Goal: Information Seeking & Learning: Compare options

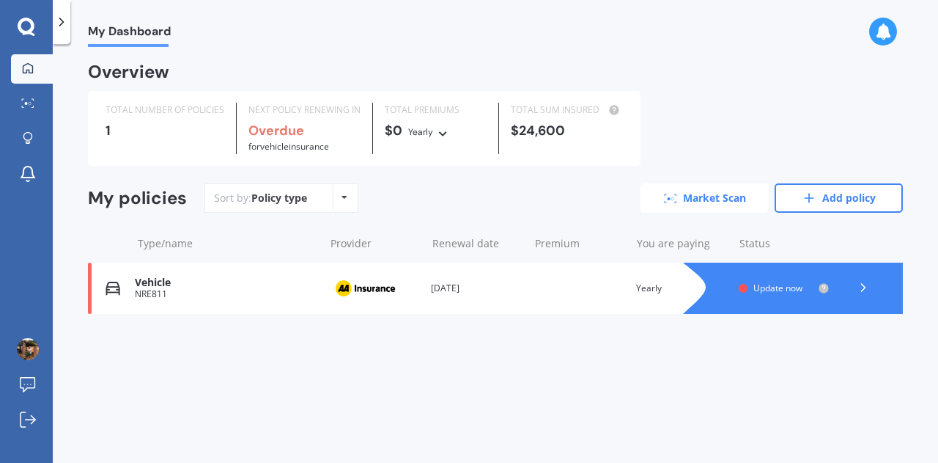
click at [685, 199] on link "Market Scan" at bounding box center [705, 197] width 128 height 29
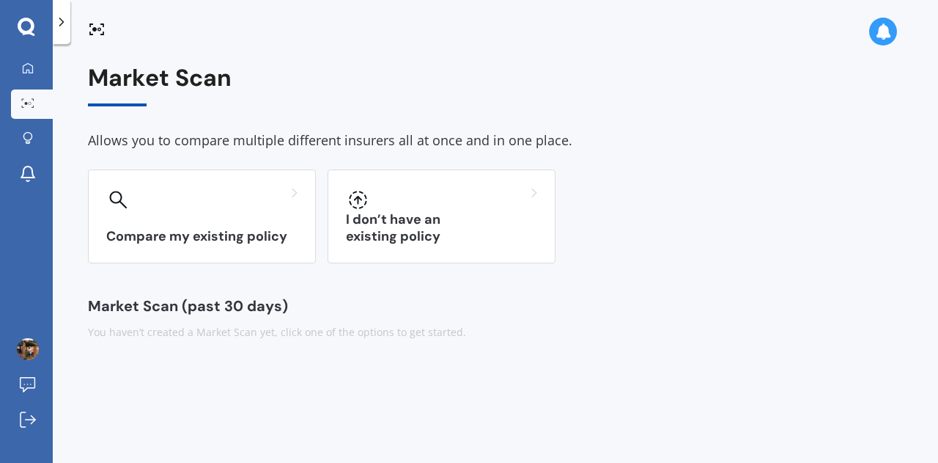
click at [59, 23] on icon at bounding box center [61, 22] width 15 height 15
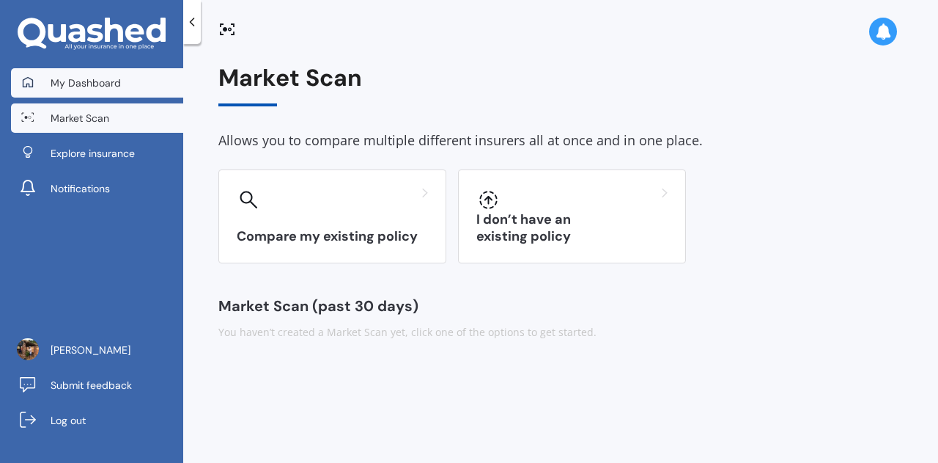
click at [73, 80] on span "My Dashboard" at bounding box center [86, 83] width 70 height 15
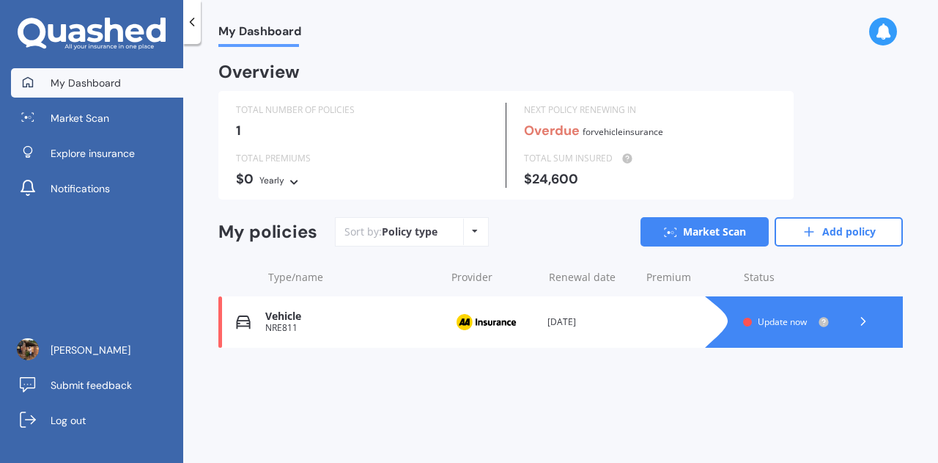
click at [861, 326] on icon at bounding box center [863, 321] width 15 height 15
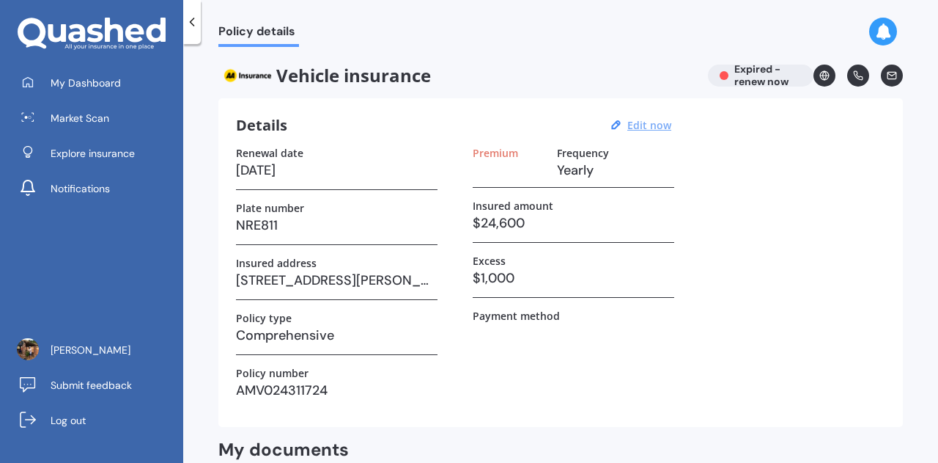
click at [658, 124] on u "Edit now" at bounding box center [649, 125] width 44 height 14
select select "16"
select select "08"
select select "2023"
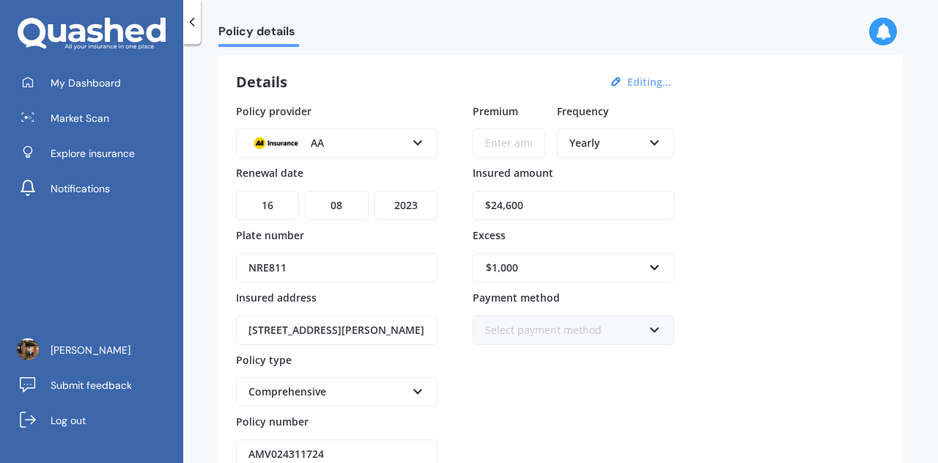
scroll to position [73, 0]
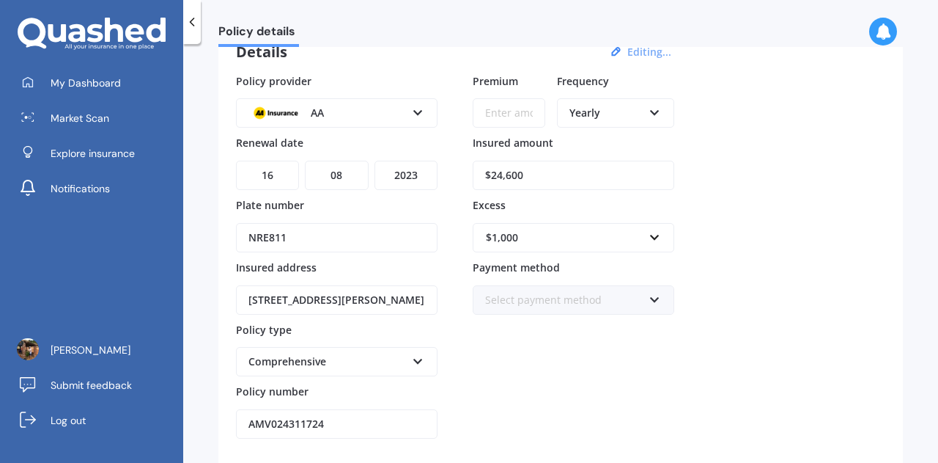
click at [419, 108] on icon at bounding box center [418, 110] width 12 height 10
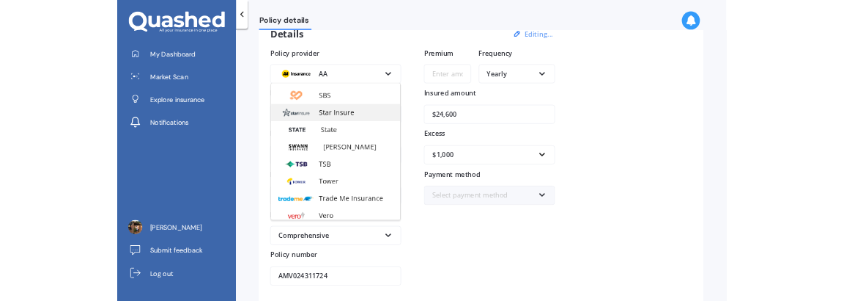
scroll to position [561, 0]
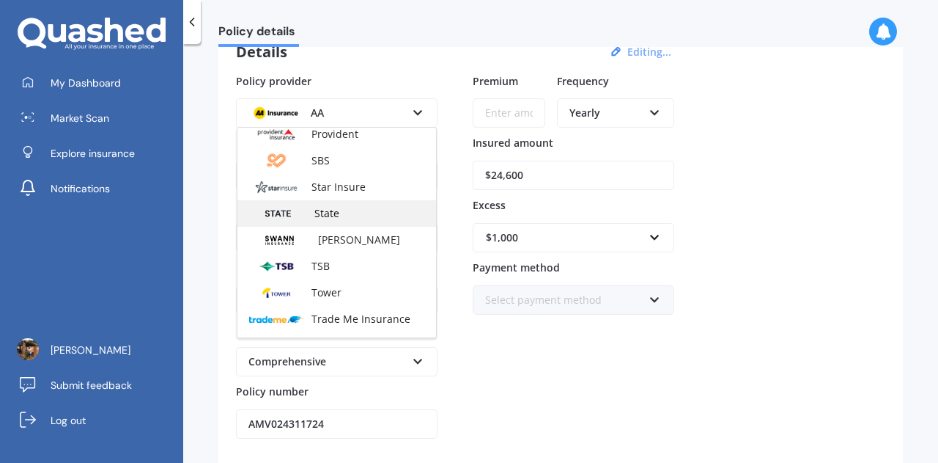
click at [337, 214] on span "State" at bounding box center [326, 213] width 25 height 14
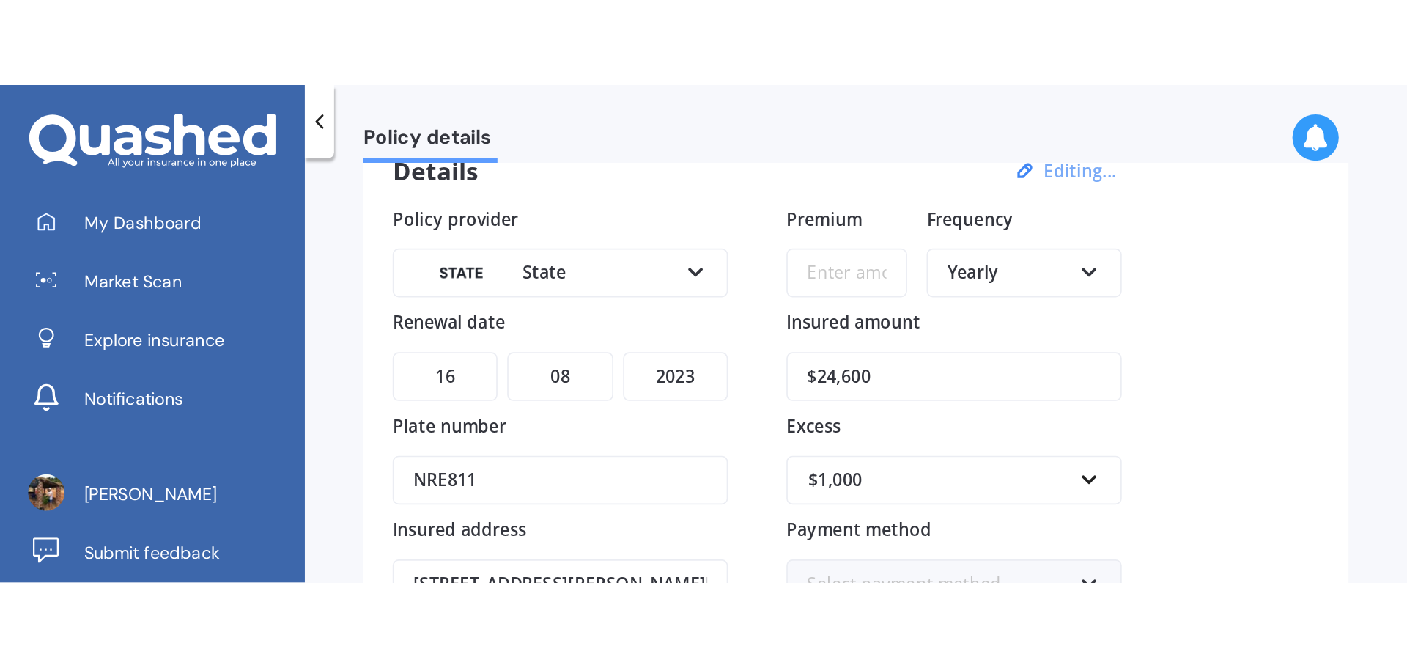
scroll to position [73, 0]
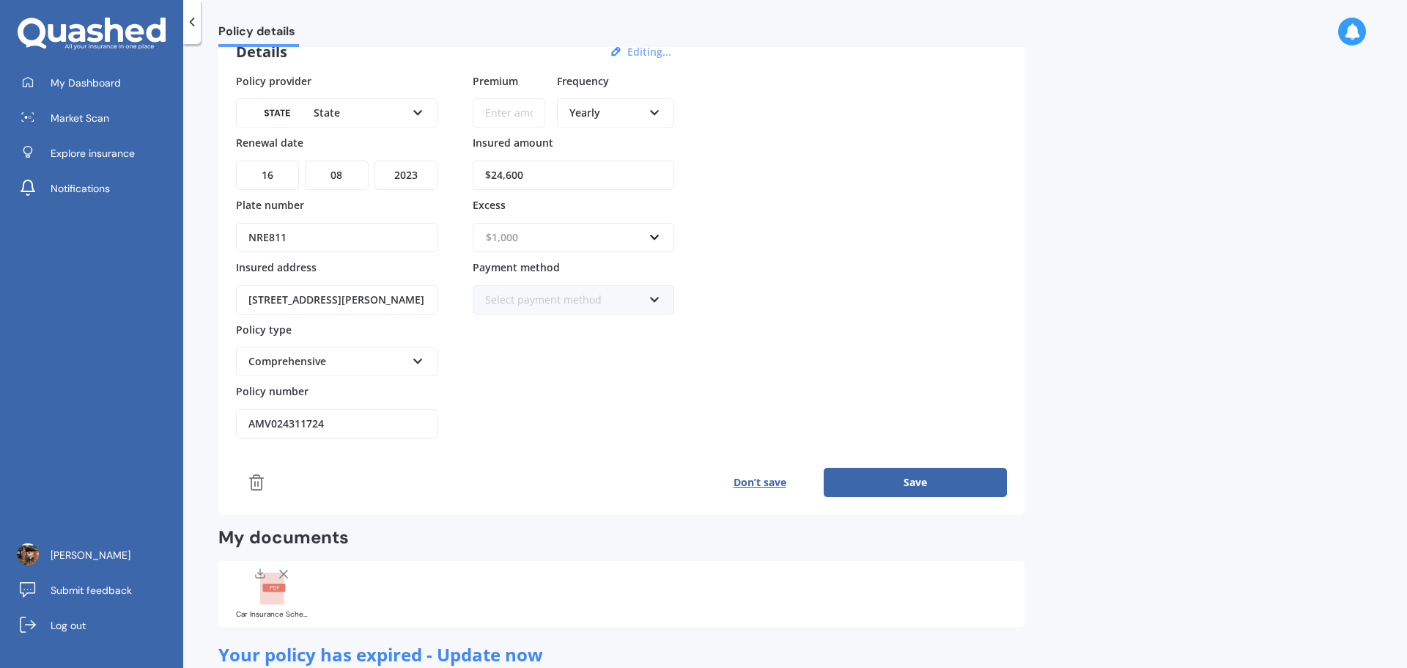
click at [649, 240] on input "text" at bounding box center [568, 238] width 188 height 28
click at [578, 317] on div "$500" at bounding box center [574, 319] width 200 height 27
drag, startPoint x: 248, startPoint y: 295, endPoint x: 501, endPoint y: 295, distance: 252.9
click at [501, 295] on div "Policy provider State AA AMI AMP ANZ ASB Aioi Nissay Dowa Ando Assurant Autosur…" at bounding box center [621, 256] width 771 height 366
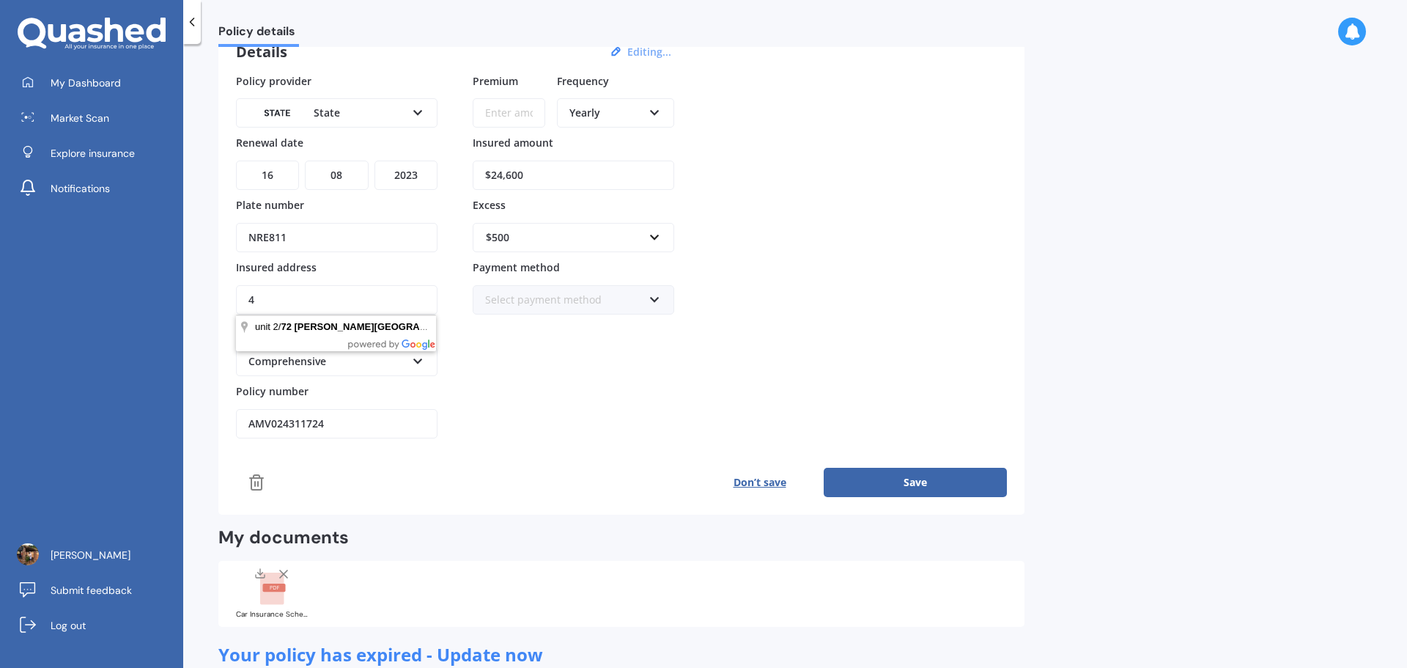
scroll to position [0, 0]
type input "[STREET_ADDRESS][PERSON_NAME]"
click at [361, 427] on input "AMV024311724" at bounding box center [337, 423] width 202 height 29
drag, startPoint x: 375, startPoint y: 425, endPoint x: 227, endPoint y: 431, distance: 148.9
click at [227, 431] on div "Details Editing... Policy provider State AA AMI AMP ANZ ASB [PERSON_NAME] Dowa …" at bounding box center [621, 270] width 806 height 490
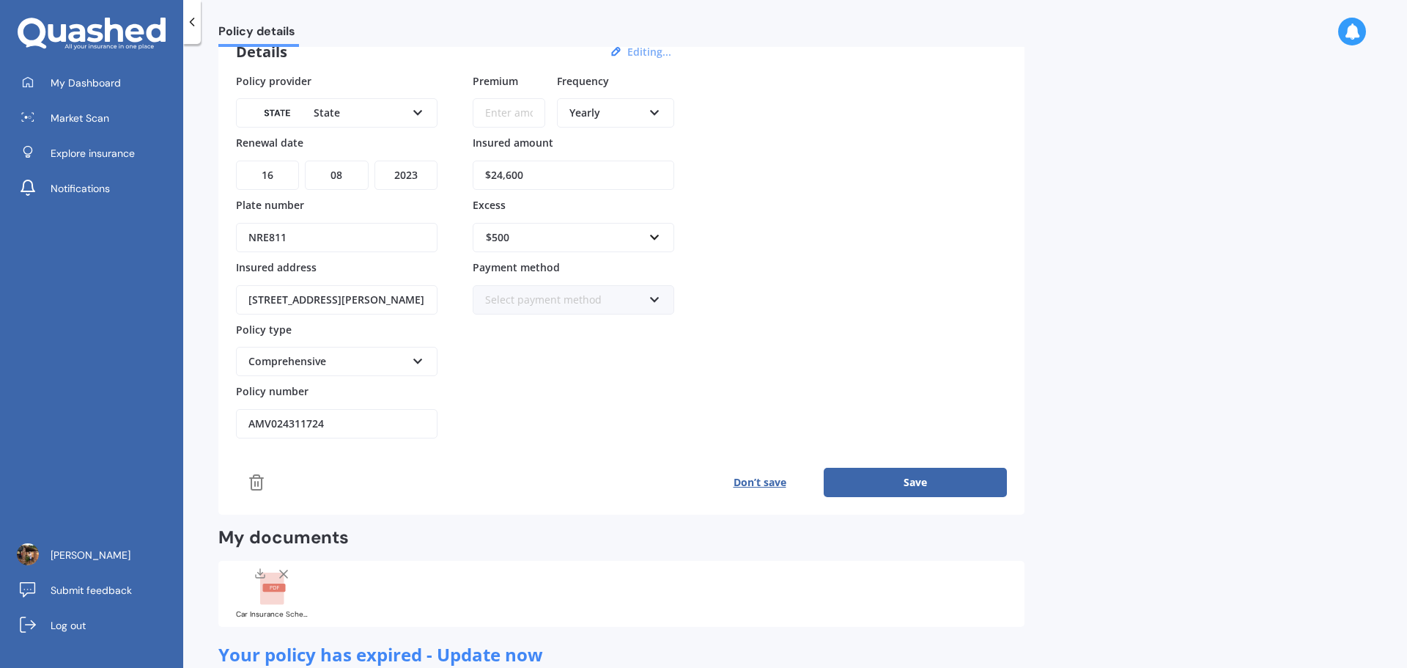
paste input "P00007499029"
type input "P00007499029"
click at [573, 397] on div "Premium Frequency Yearly Yearly Six-Monthly Quarterly Monthly Fortnightly Weekl…" at bounding box center [574, 256] width 202 height 366
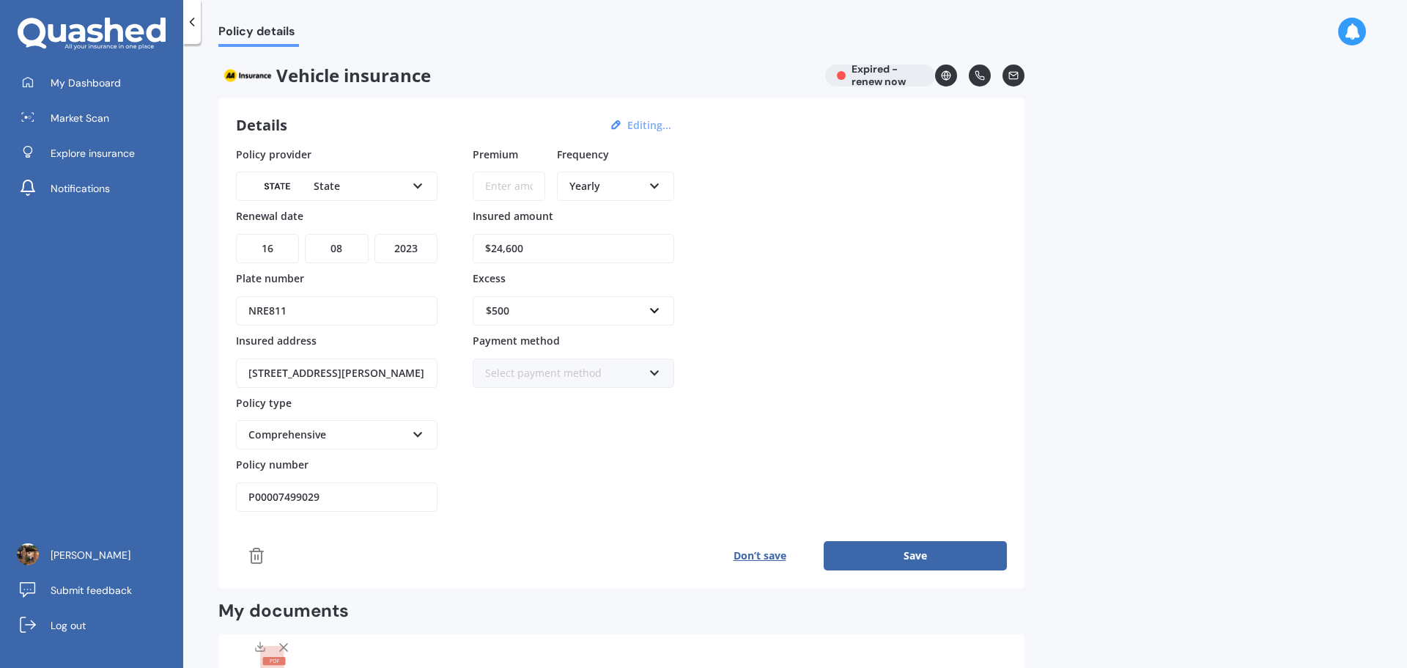
click at [658, 184] on icon at bounding box center [655, 183] width 12 height 10
click at [614, 295] on div "Monthly" at bounding box center [616, 293] width 114 height 26
click at [408, 248] on select "YYYY 2027 2026 2025 2024 2023 2022 2021 2020 2019 2018 2017 2016 2015 2014 2013…" at bounding box center [406, 248] width 63 height 29
select select "2026"
click at [375, 234] on select "YYYY 2027 2026 2025 2024 2023 2022 2021 2020 2019 2018 2017 2016 2015 2014 2013…" at bounding box center [406, 248] width 63 height 29
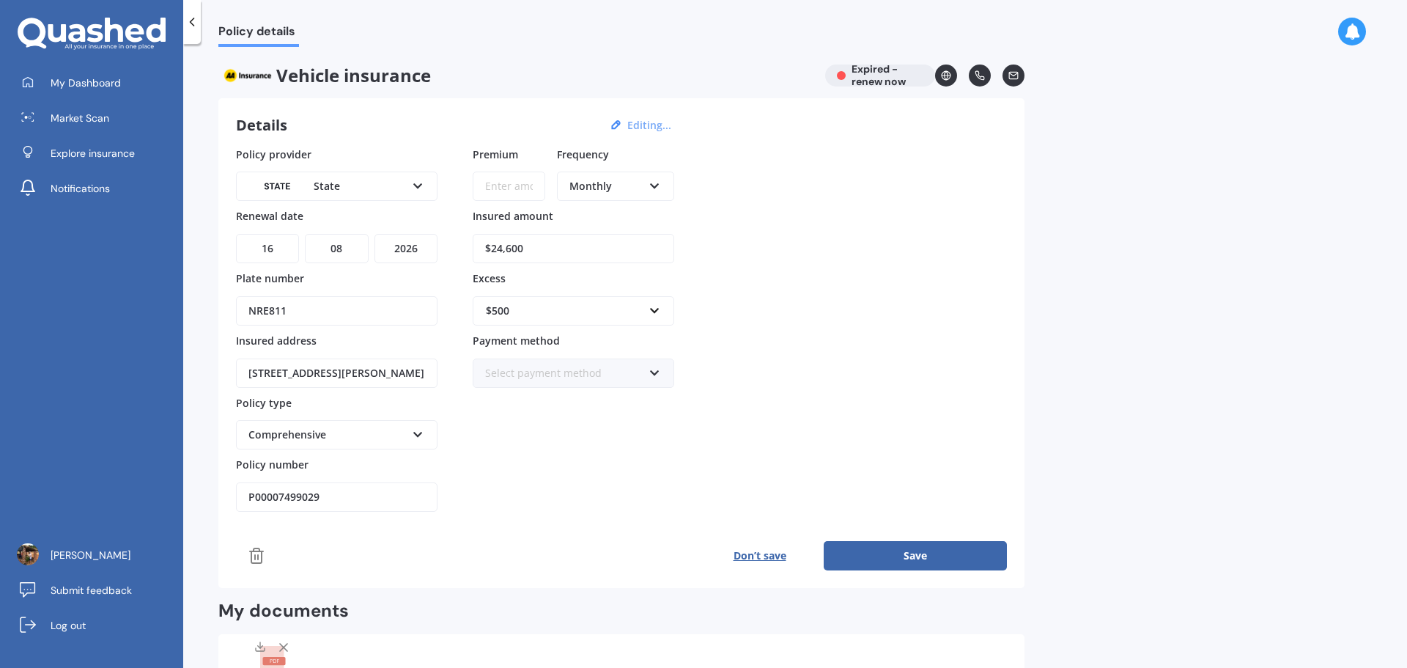
click at [754, 287] on div "Policy provider State AA AMI AMP ANZ ASB Aioi Nissay Dowa Ando Assurant Autosur…" at bounding box center [621, 330] width 771 height 366
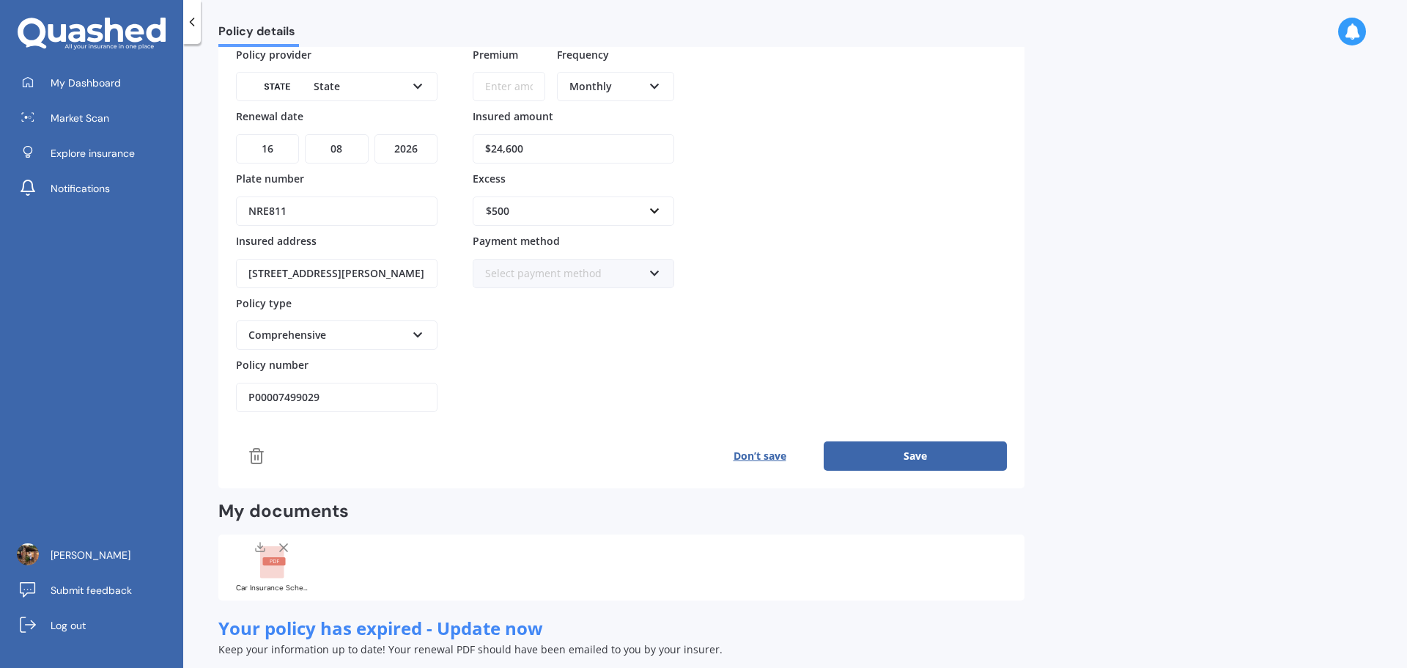
scroll to position [73, 0]
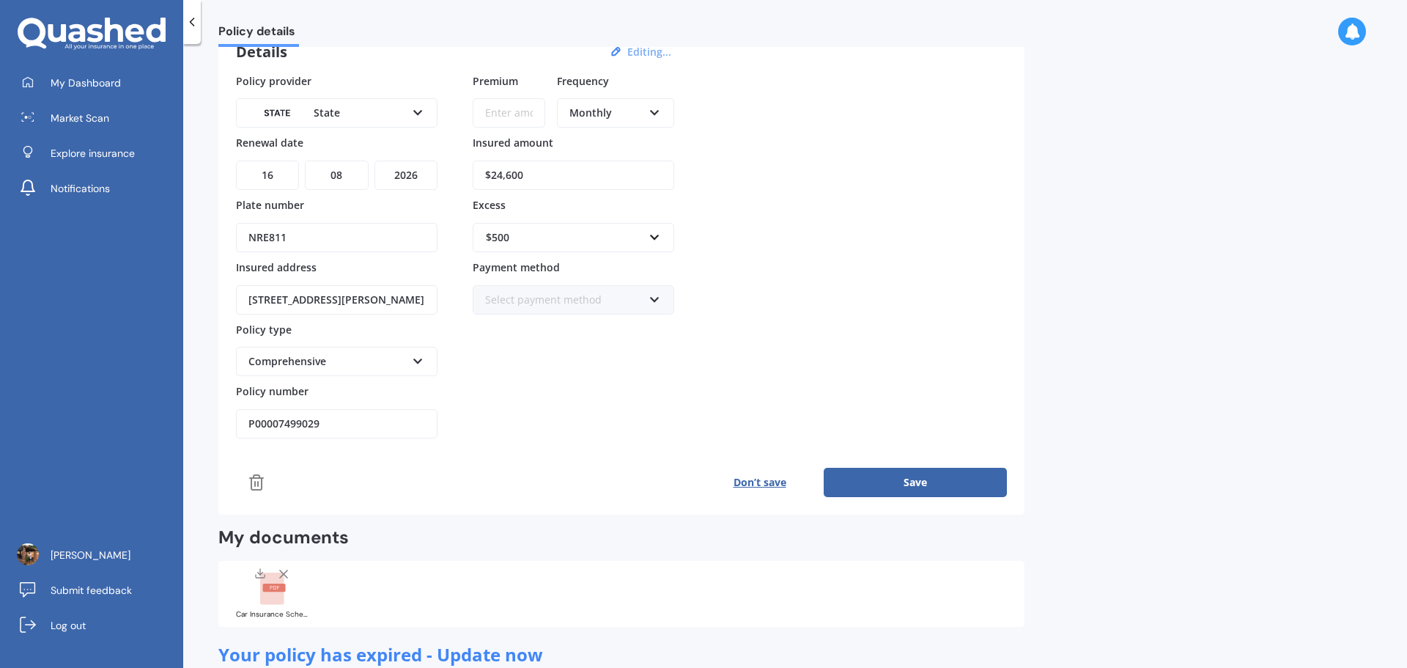
click at [934, 462] on button "Save" at bounding box center [915, 482] width 183 height 29
type input "$60.75"
click at [916, 462] on button "Save" at bounding box center [915, 482] width 183 height 29
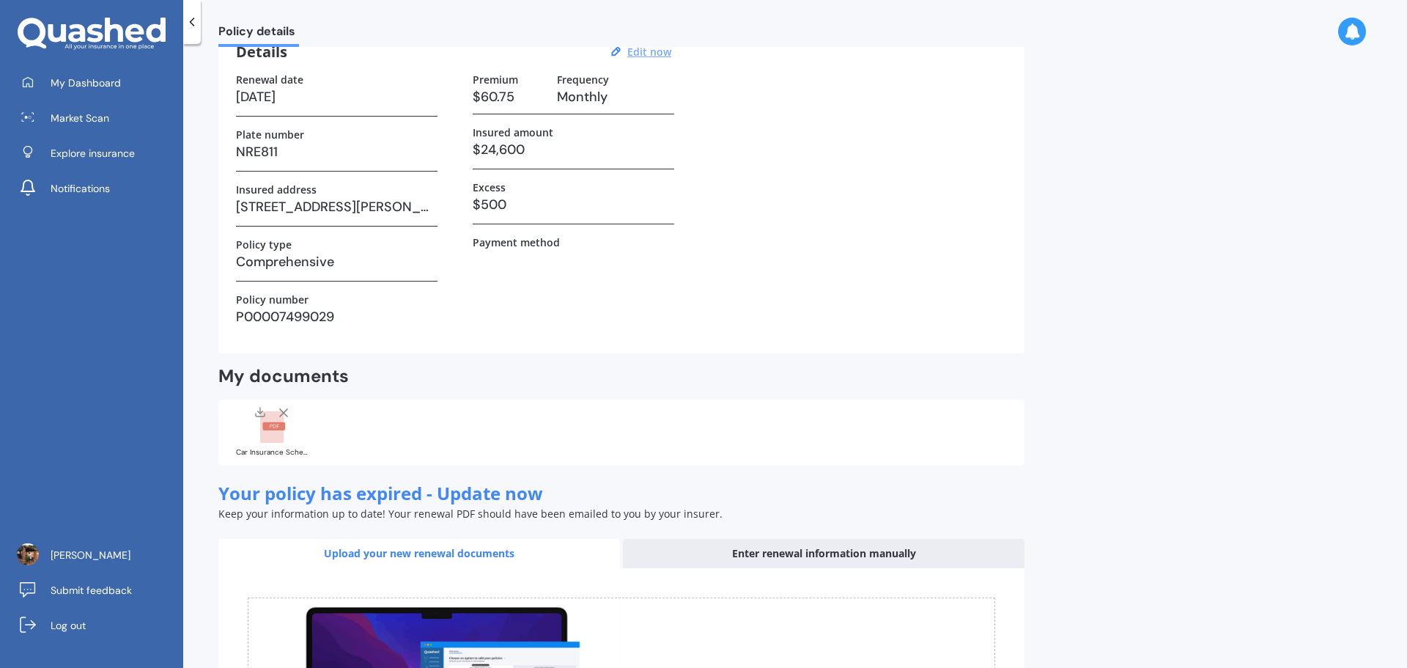
scroll to position [0, 0]
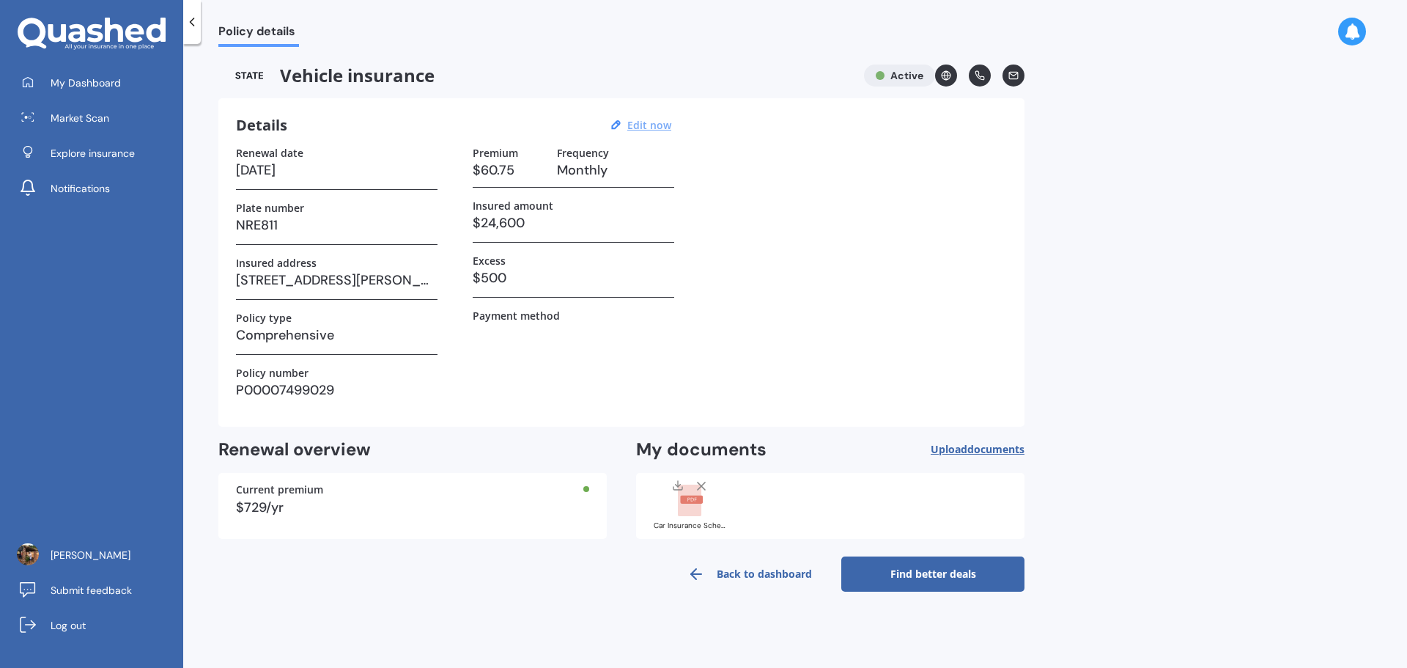
click at [895, 462] on link "Find better deals" at bounding box center [933, 573] width 183 height 35
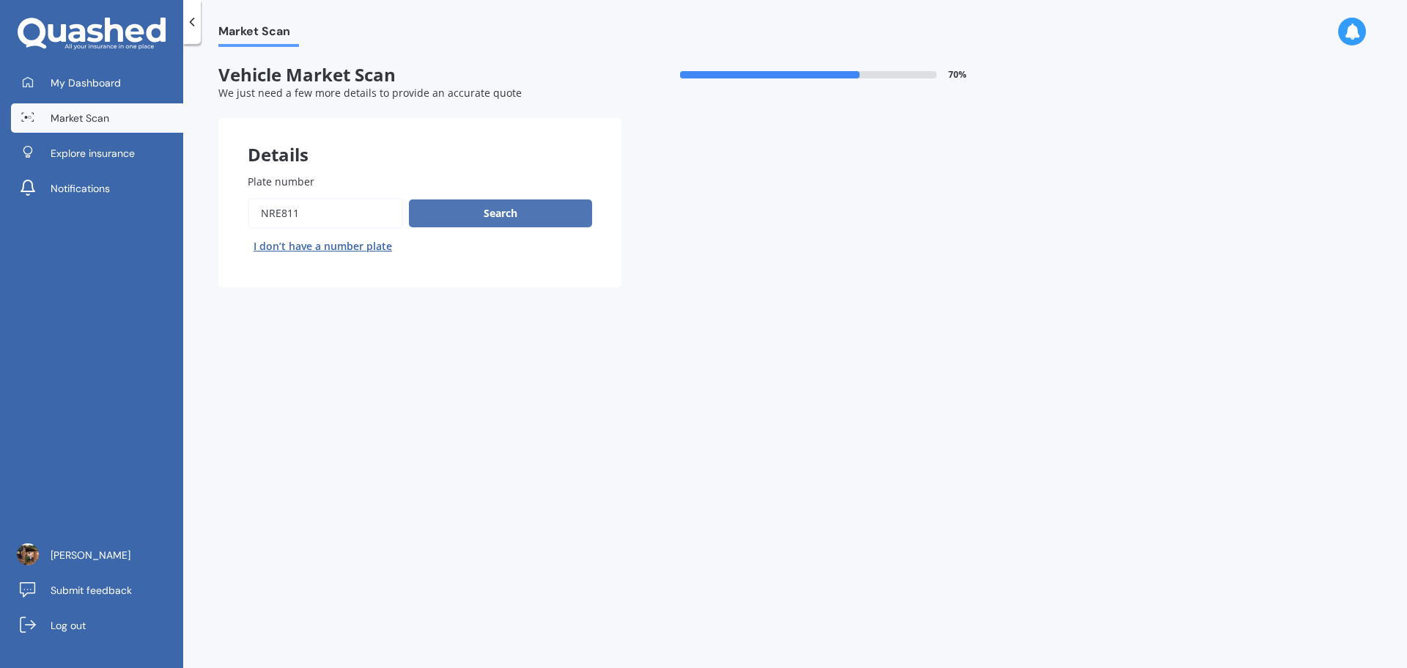
click at [516, 216] on button "Search" at bounding box center [500, 213] width 183 height 28
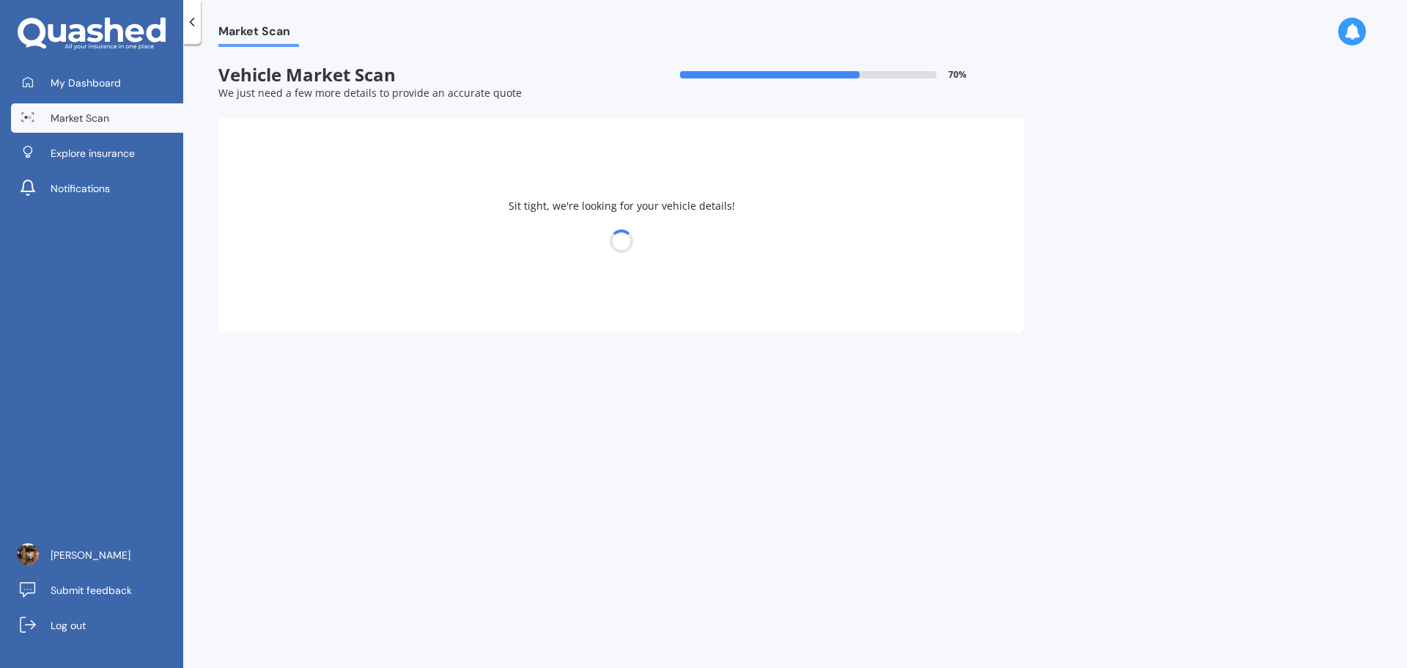
select select "KIA"
select select "STONIC"
select select "11"
select select "09"
select select "1977"
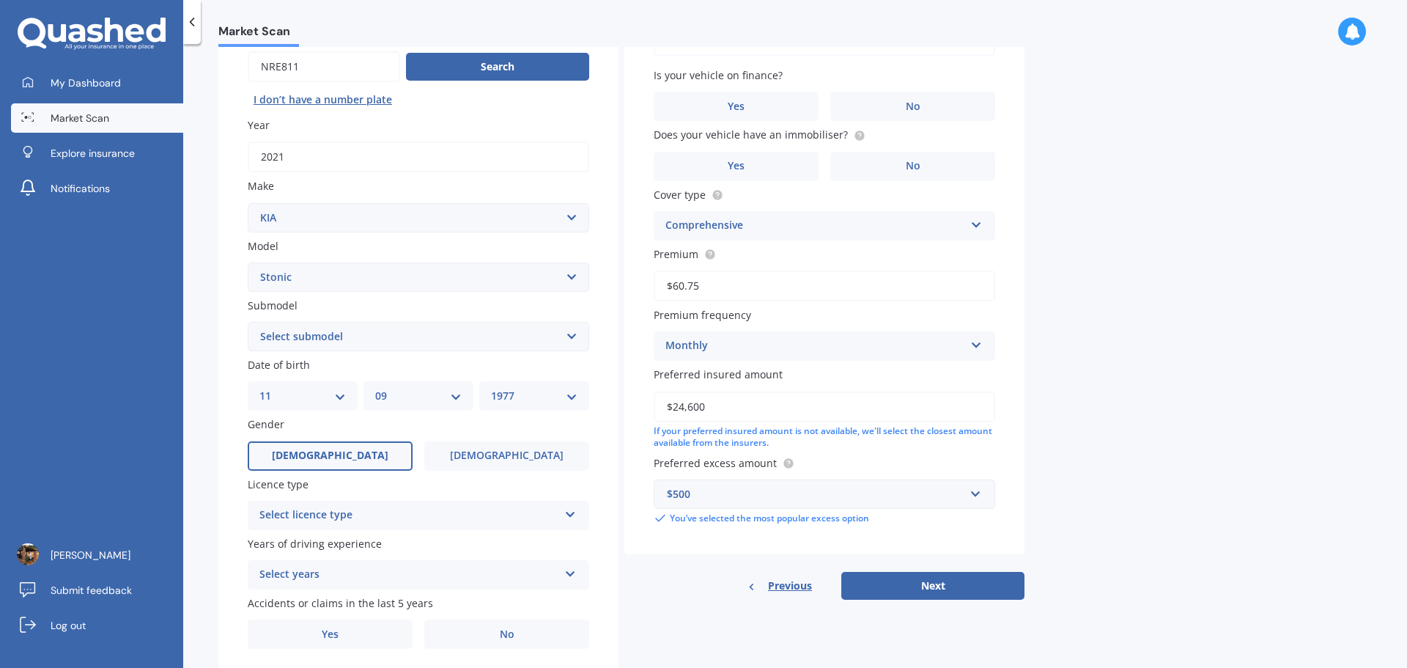
scroll to position [195, 0]
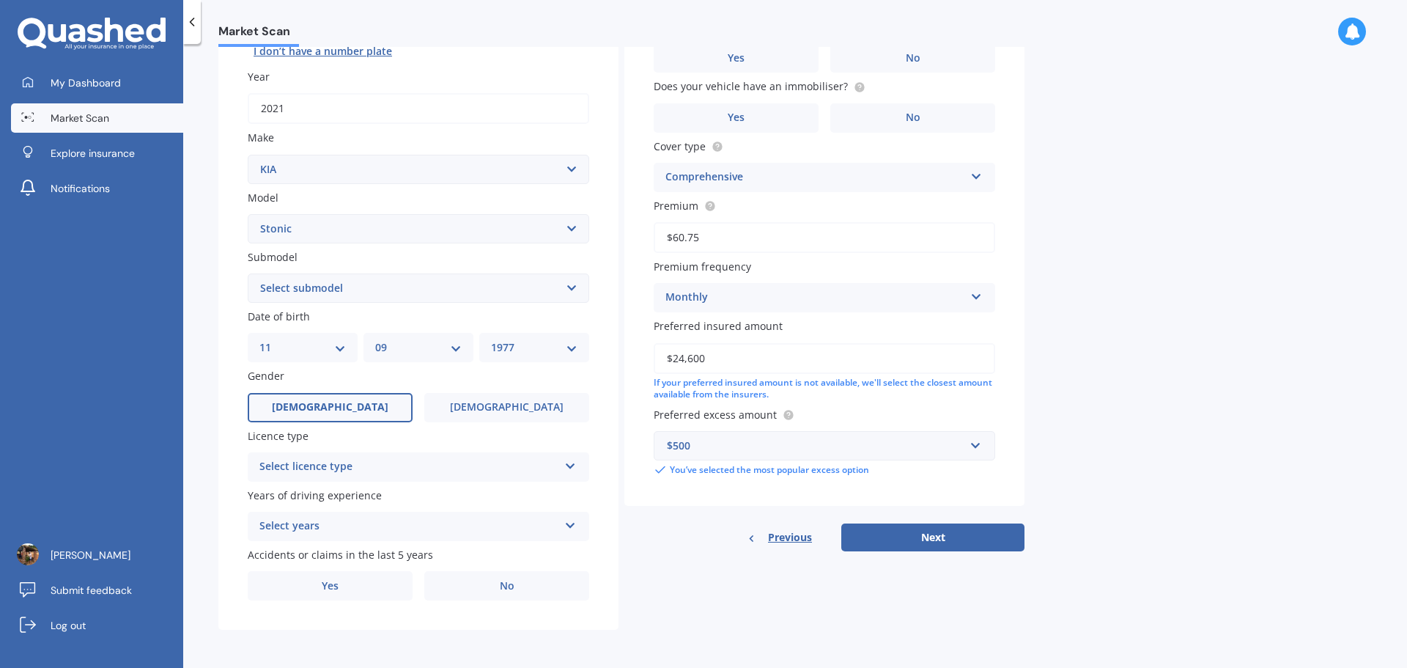
click at [574, 287] on select "Select submodel (All other) EX Hatchback 5dr Spts Auto 6sp 1.4i GT Line Hatchba…" at bounding box center [419, 287] width 342 height 29
click at [938, 265] on div "Market Scan Vehicle Market Scan 70 % We just need a few more details to provide…" at bounding box center [795, 359] width 1224 height 624
click at [573, 462] on icon at bounding box center [570, 463] width 12 height 10
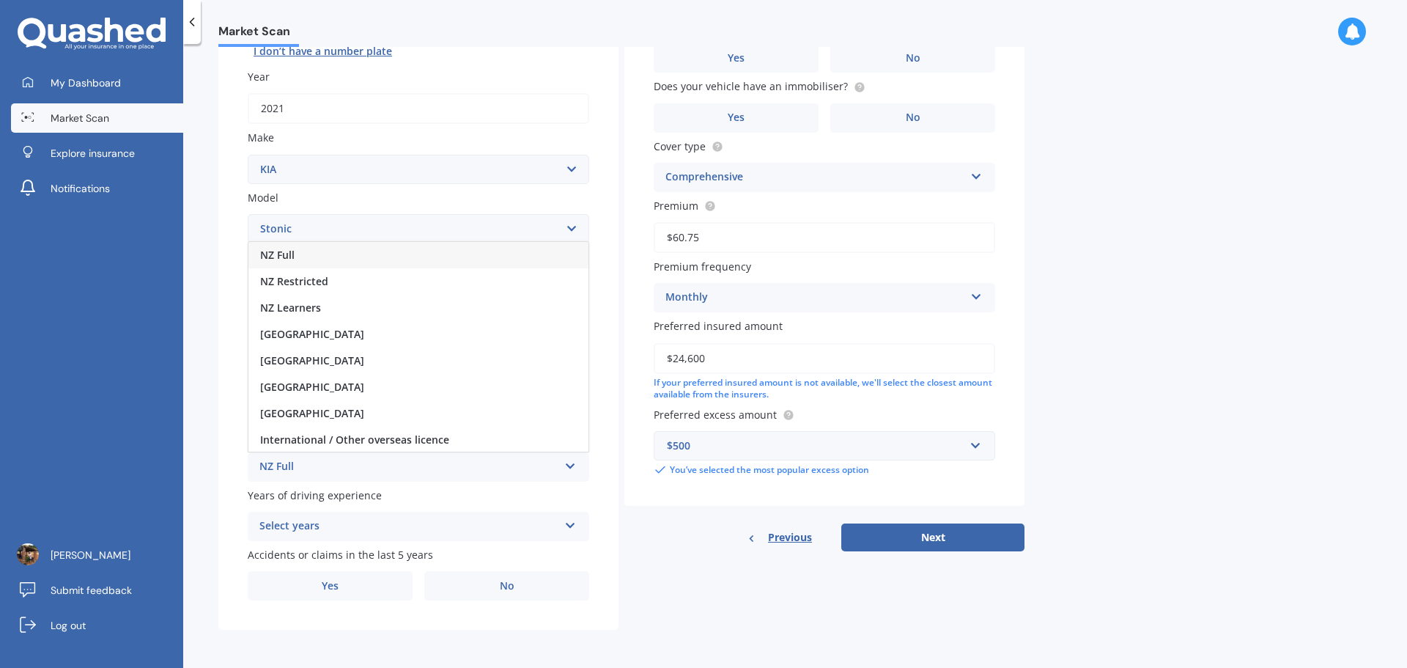
click at [430, 259] on div "NZ Full" at bounding box center [419, 255] width 340 height 26
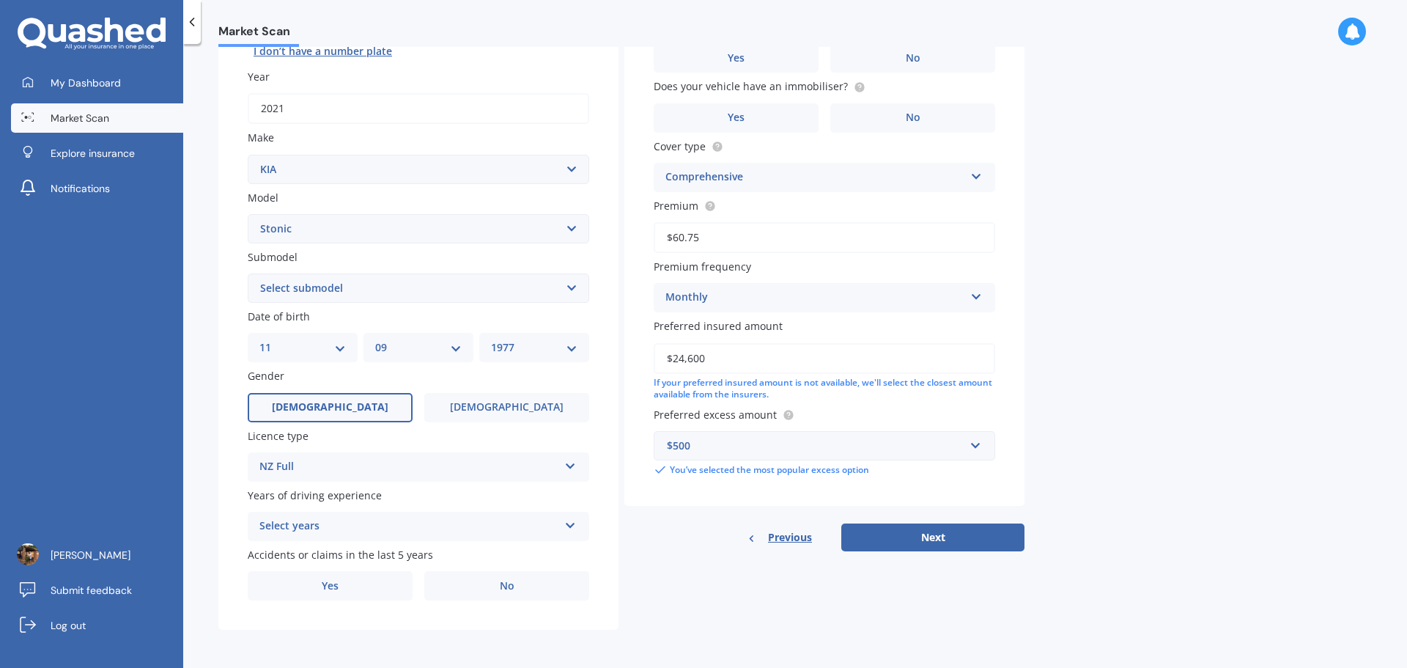
click at [570, 462] on icon at bounding box center [570, 523] width 12 height 10
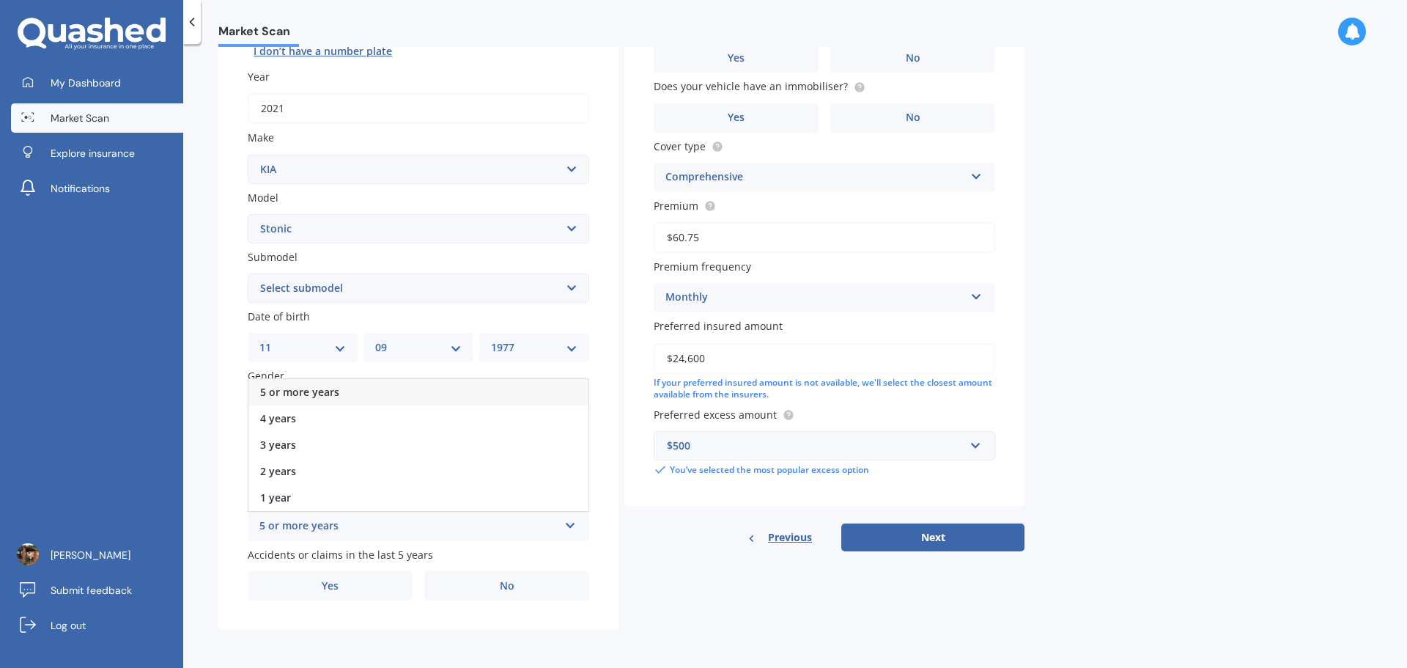
click at [467, 393] on div "5 or more years" at bounding box center [419, 392] width 340 height 26
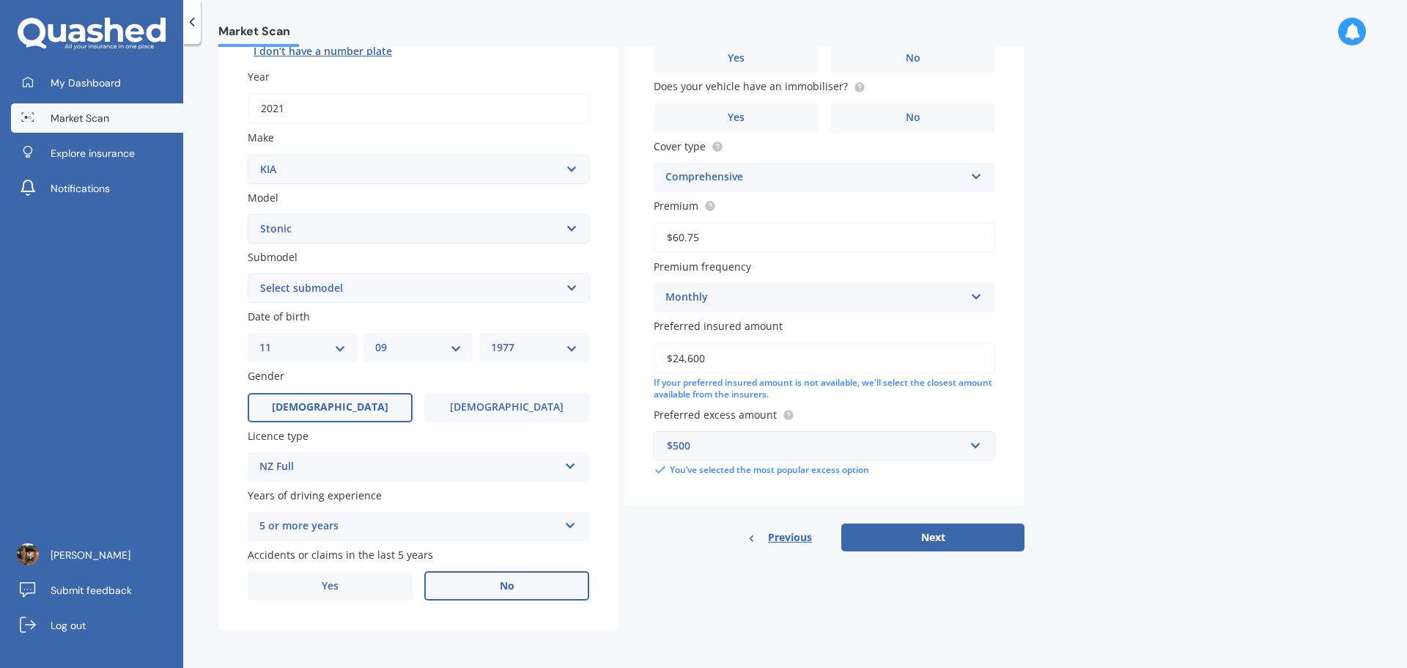
click at [506, 462] on span "No" at bounding box center [507, 586] width 15 height 12
click at [0, 0] on input "No" at bounding box center [0, 0] width 0 height 0
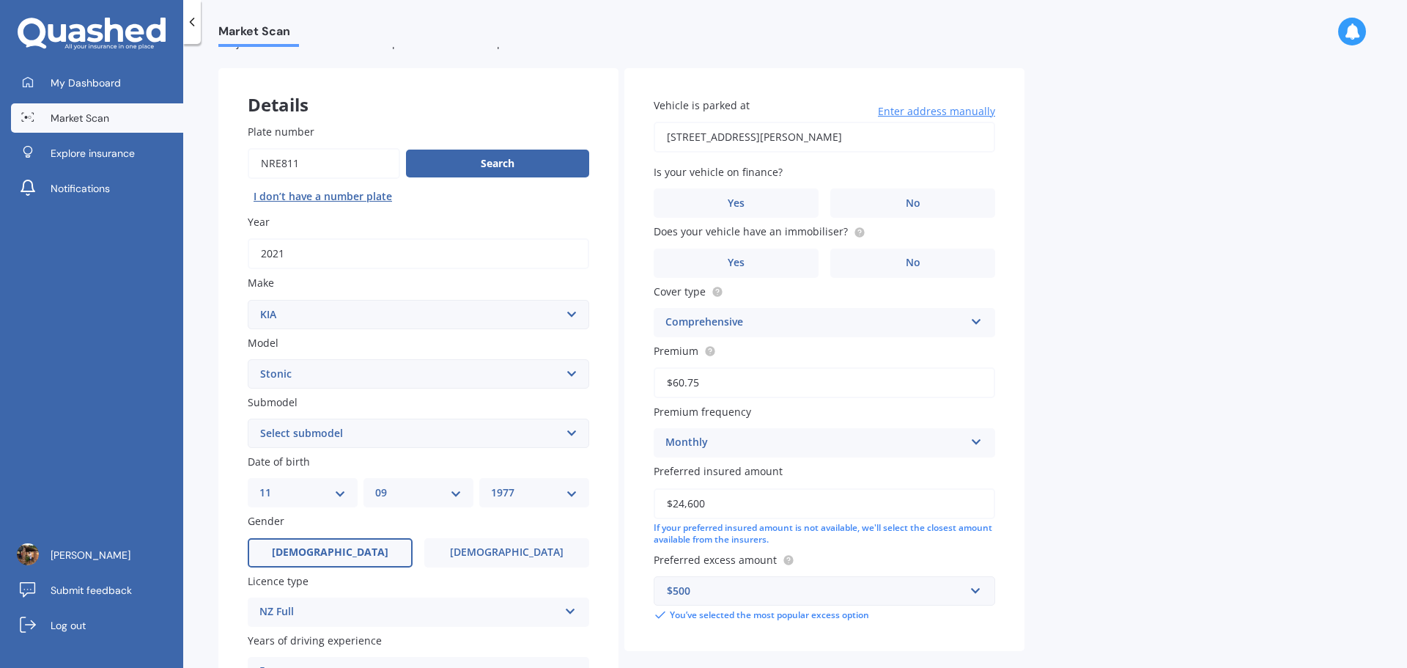
scroll to position [73, 0]
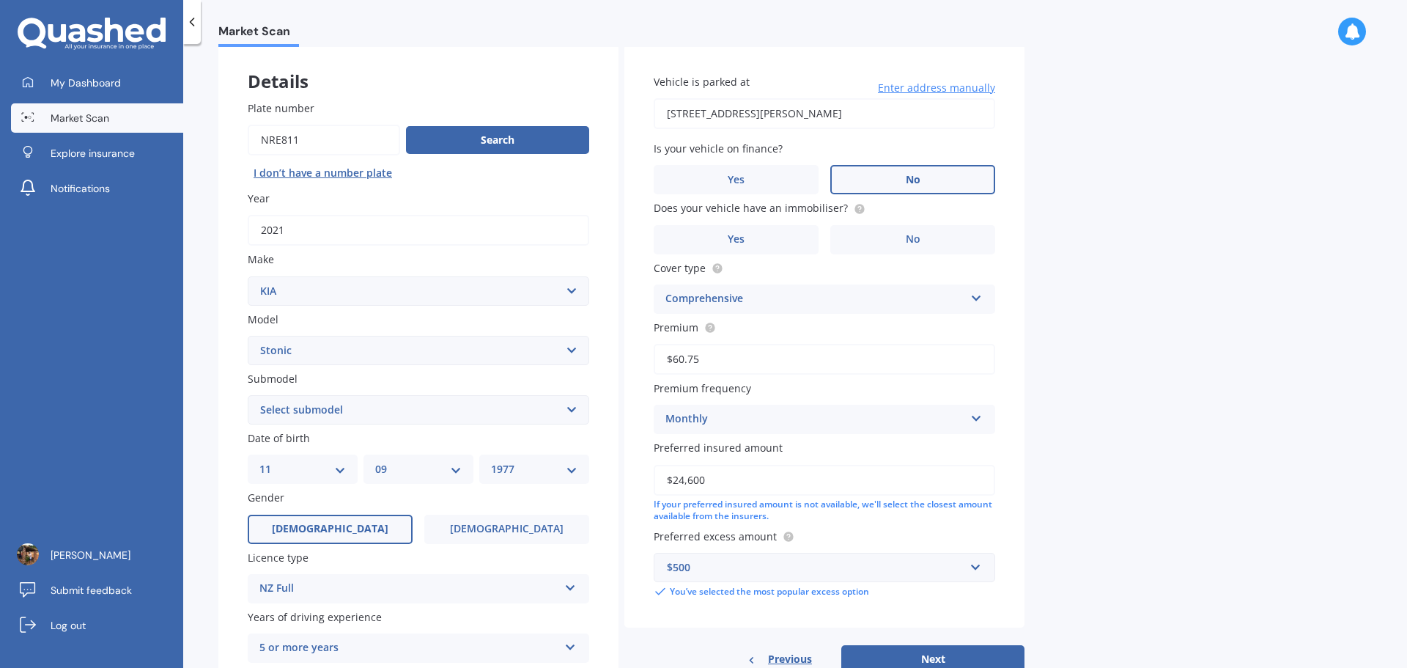
click at [909, 183] on span "No" at bounding box center [913, 180] width 15 height 12
click at [0, 0] on input "No" at bounding box center [0, 0] width 0 height 0
click at [761, 239] on label "Yes" at bounding box center [736, 239] width 165 height 29
click at [0, 0] on input "Yes" at bounding box center [0, 0] width 0 height 0
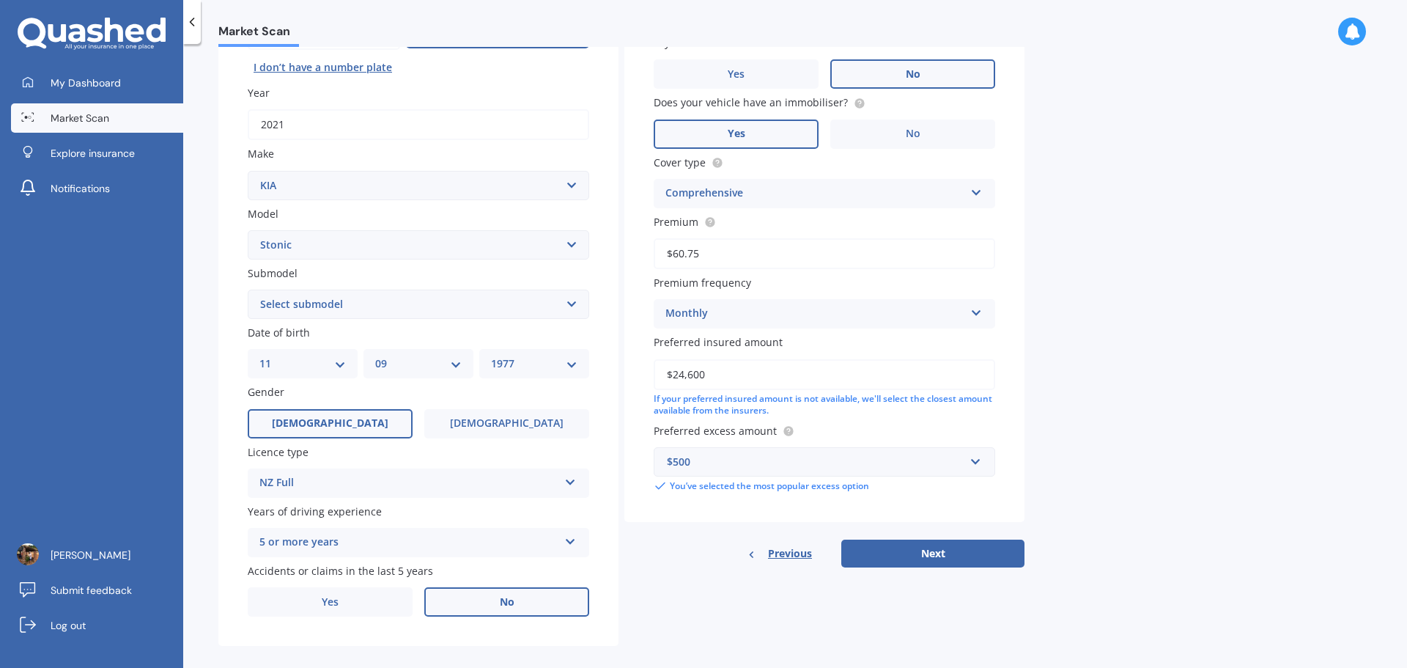
scroll to position [195, 0]
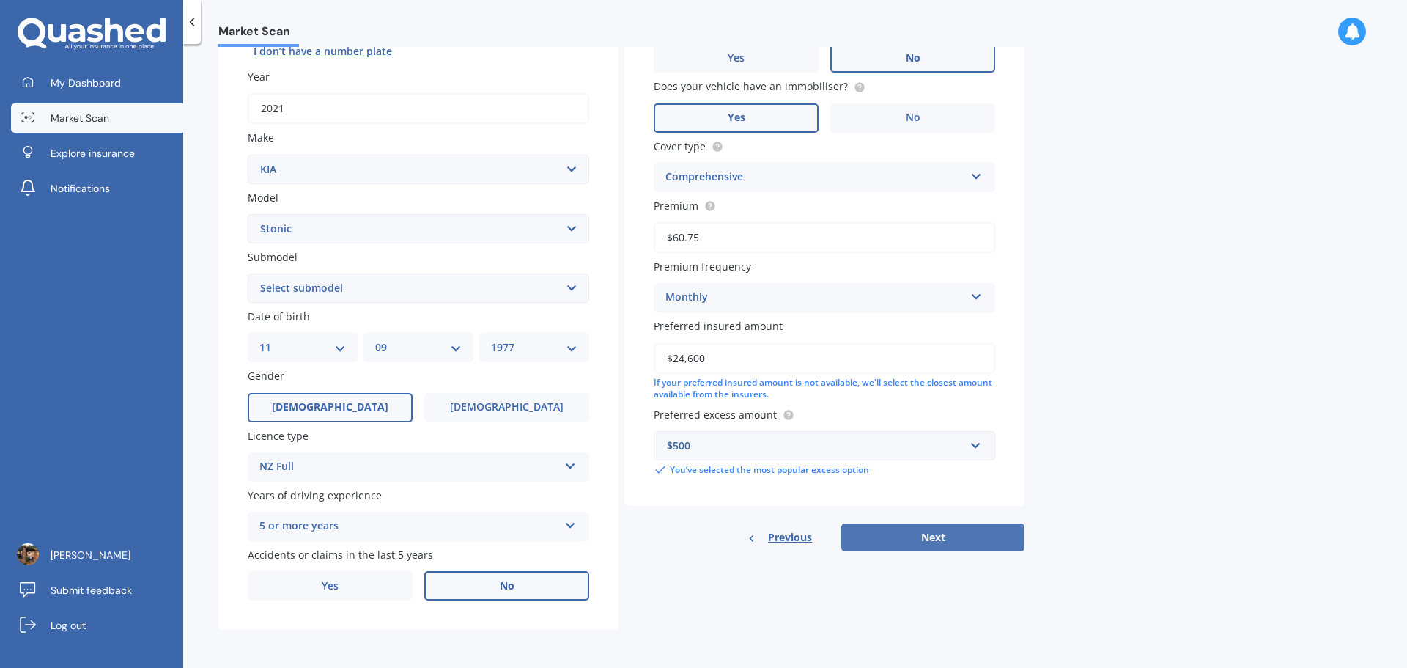
click at [924, 462] on button "Next" at bounding box center [933, 537] width 183 height 28
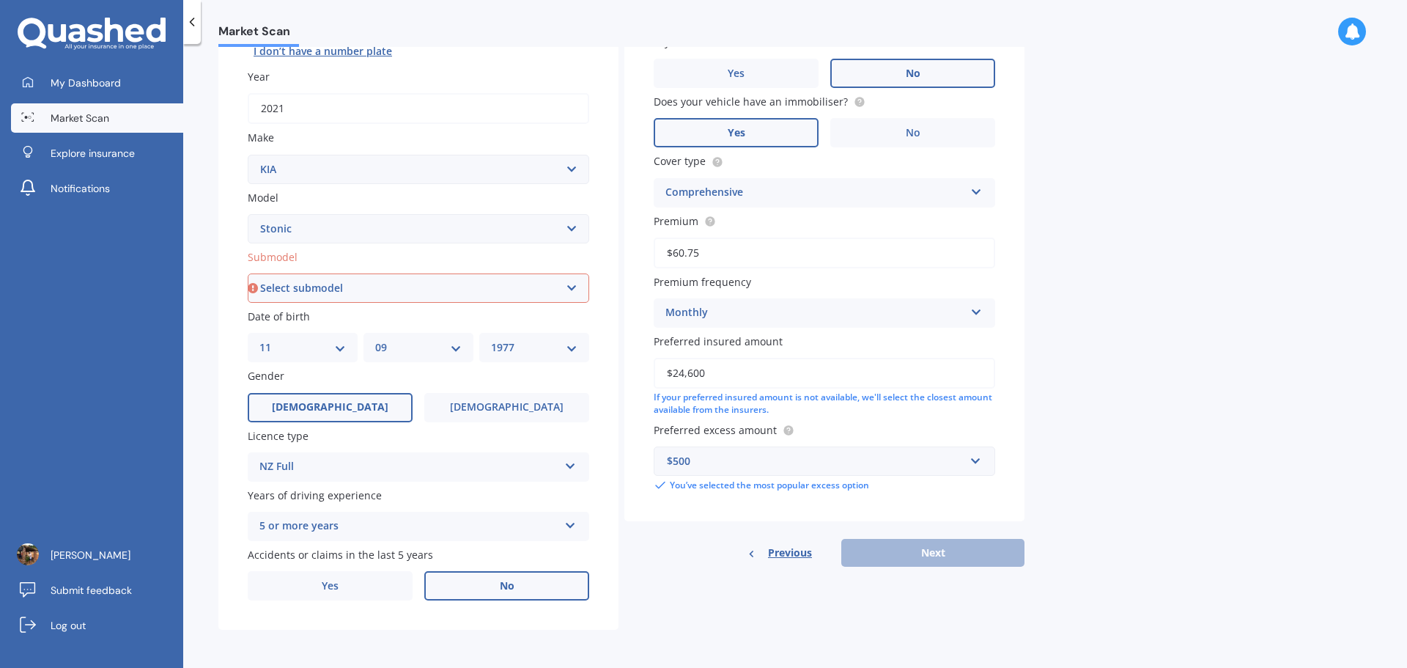
click at [574, 281] on select "Select submodel (All other) EX Hatchback 5dr Spts Auto 6sp 1.4i GT Line Hatchba…" at bounding box center [419, 287] width 342 height 29
select select "(ALL OTHER)"
click at [248, 273] on select "Select submodel (All other) EX Hatchback 5dr Spts Auto 6sp 1.4i GT Line Hatchba…" at bounding box center [419, 287] width 342 height 29
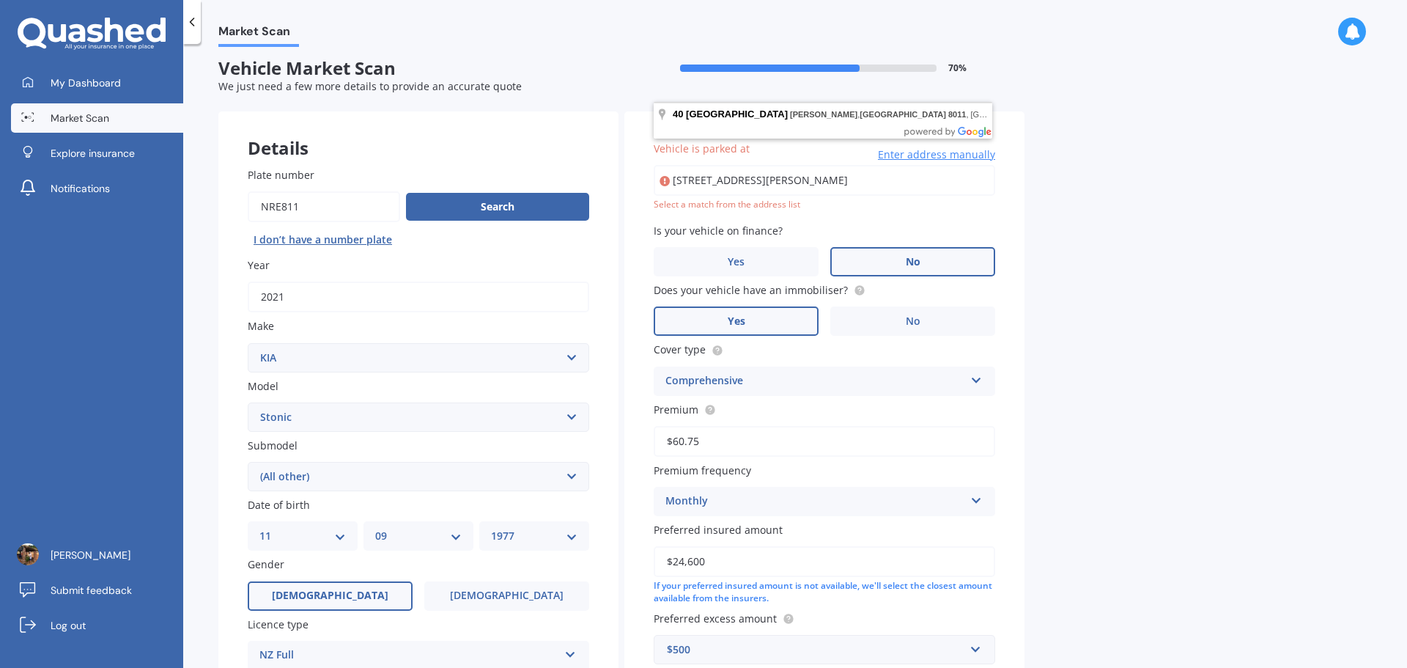
scroll to position [0, 0]
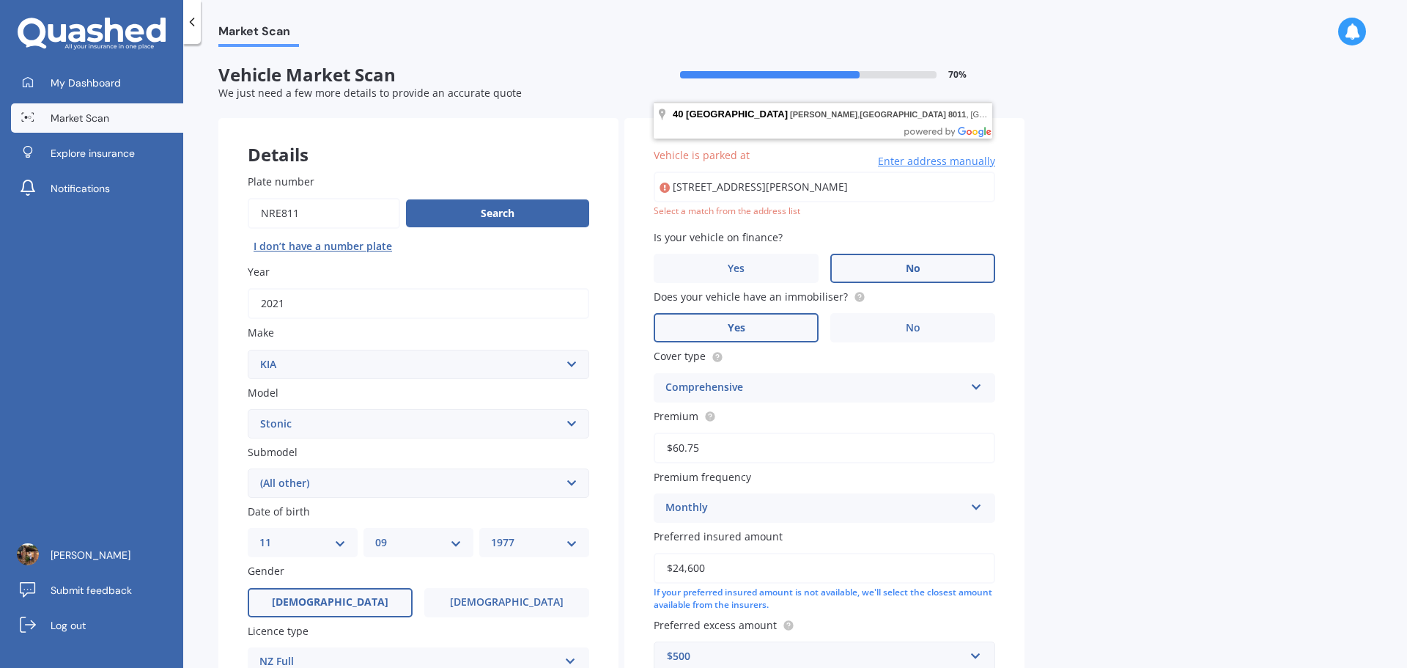
click at [938, 194] on input "[STREET_ADDRESS][PERSON_NAME]" at bounding box center [825, 187] width 342 height 31
type input "[STREET_ADDRESS][PERSON_NAME]"
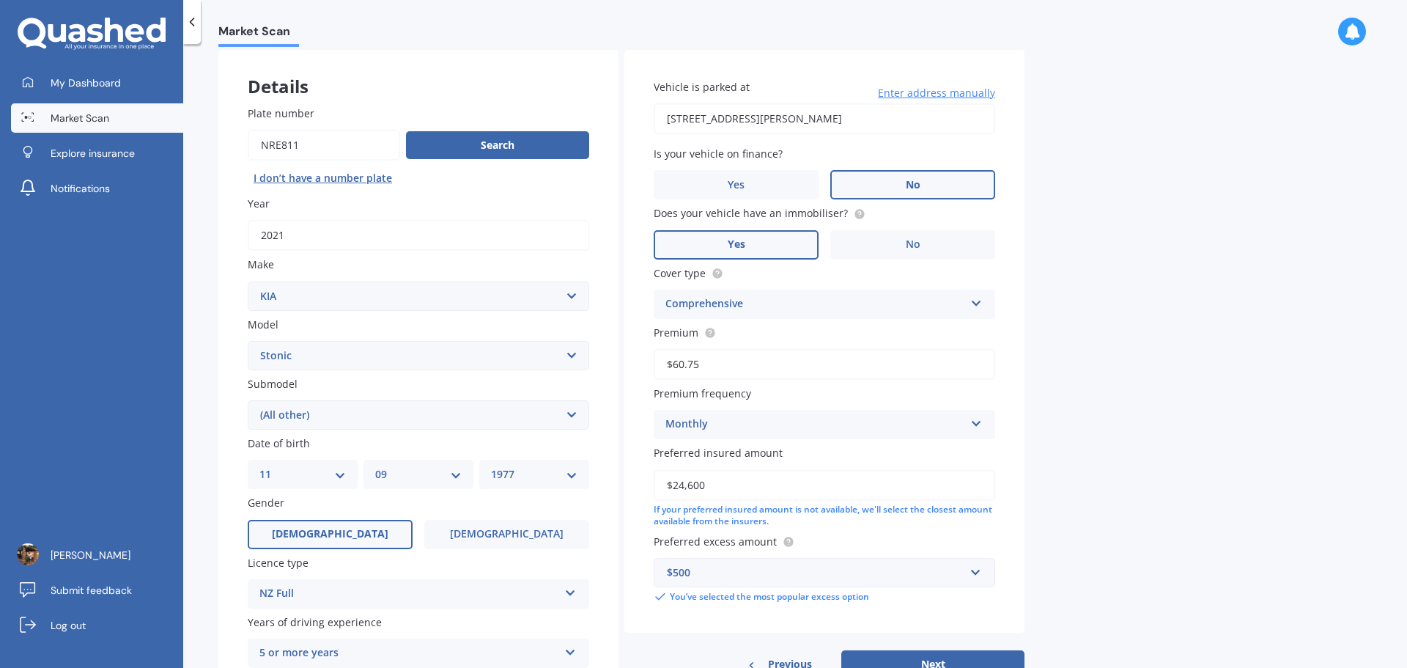
scroll to position [195, 0]
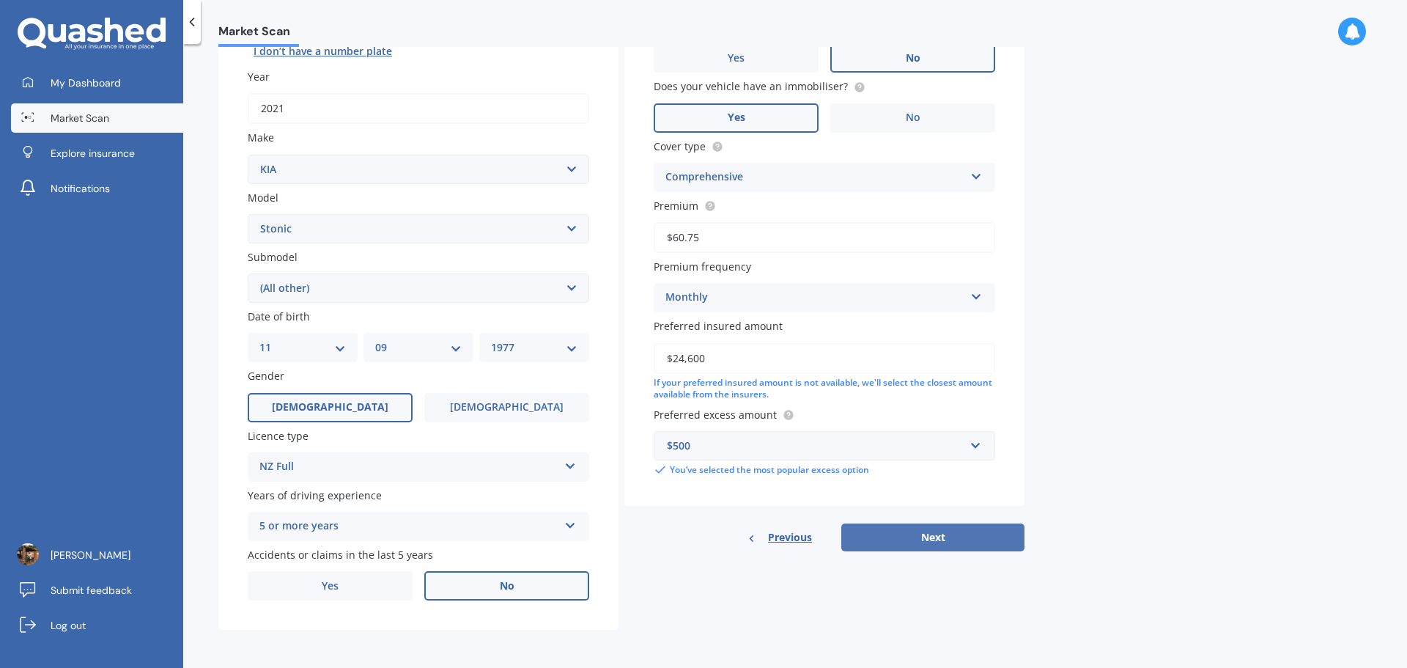
click at [924, 462] on button "Next" at bounding box center [933, 537] width 183 height 28
select select "11"
select select "09"
select select "1977"
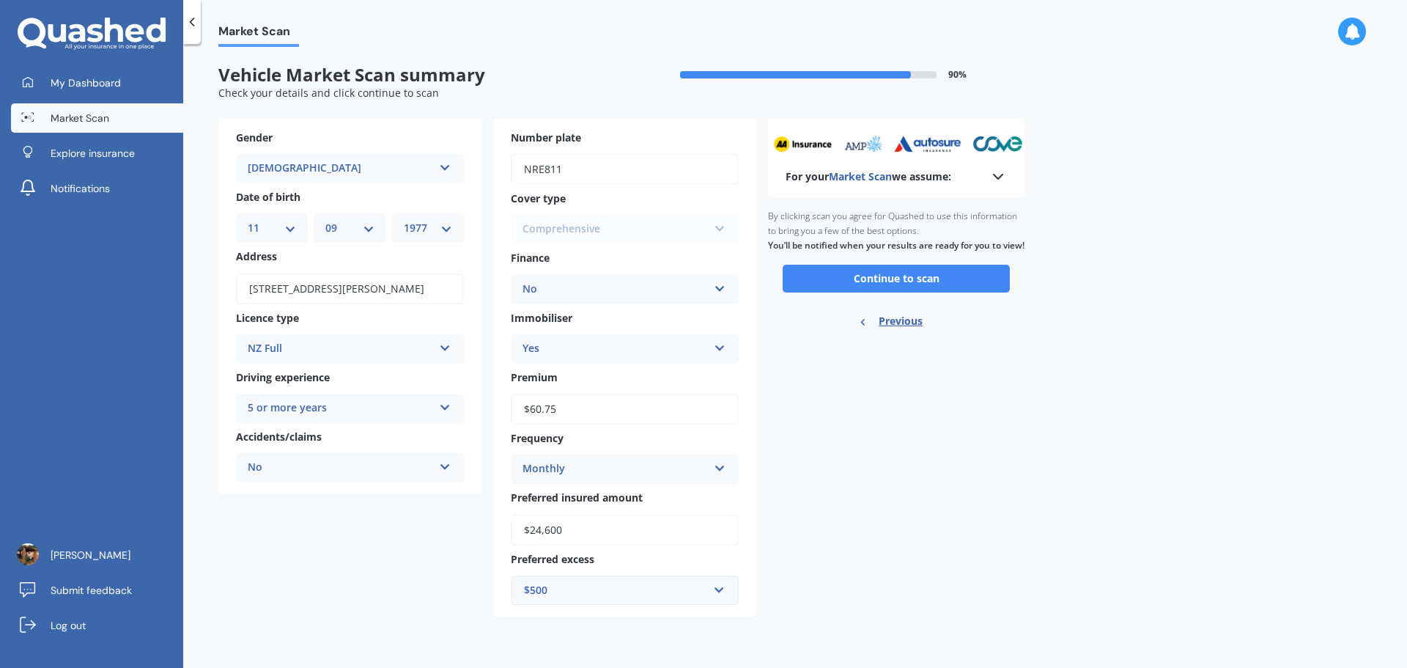
scroll to position [0, 0]
click at [882, 287] on button "Continue to scan" at bounding box center [896, 279] width 227 height 28
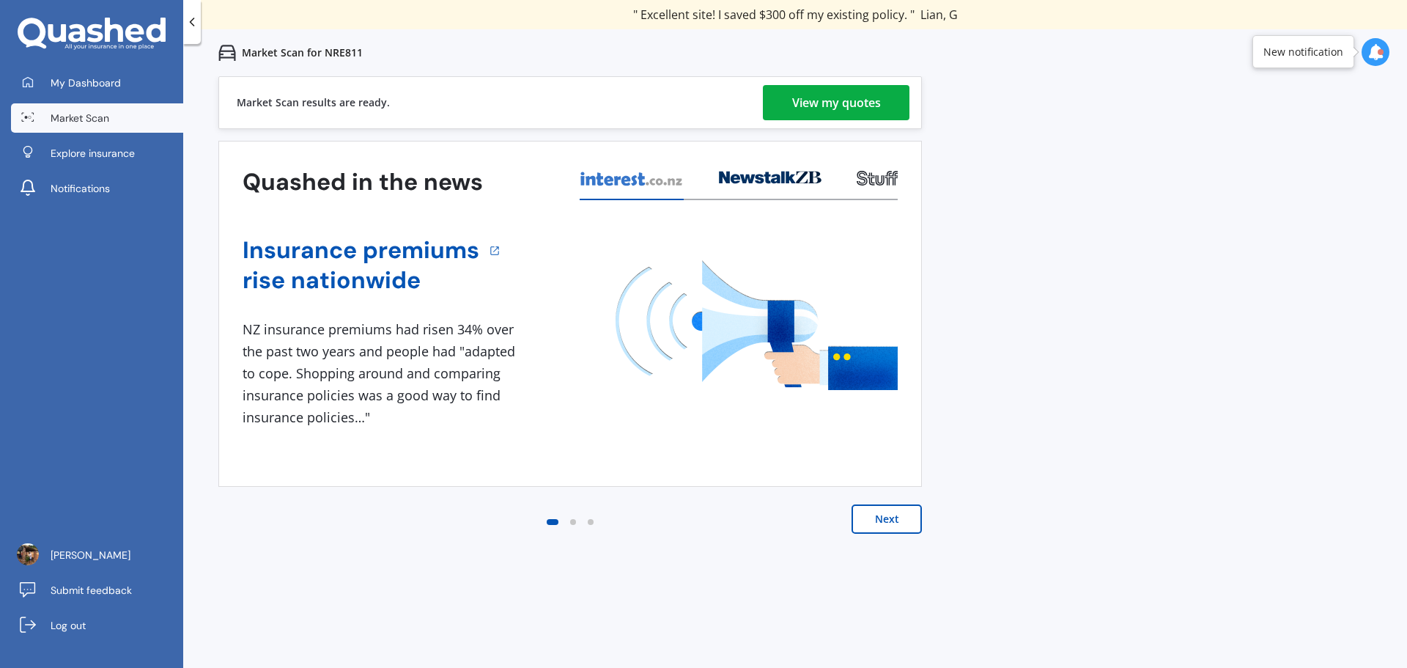
click at [831, 98] on div "View my quotes" at bounding box center [836, 102] width 89 height 35
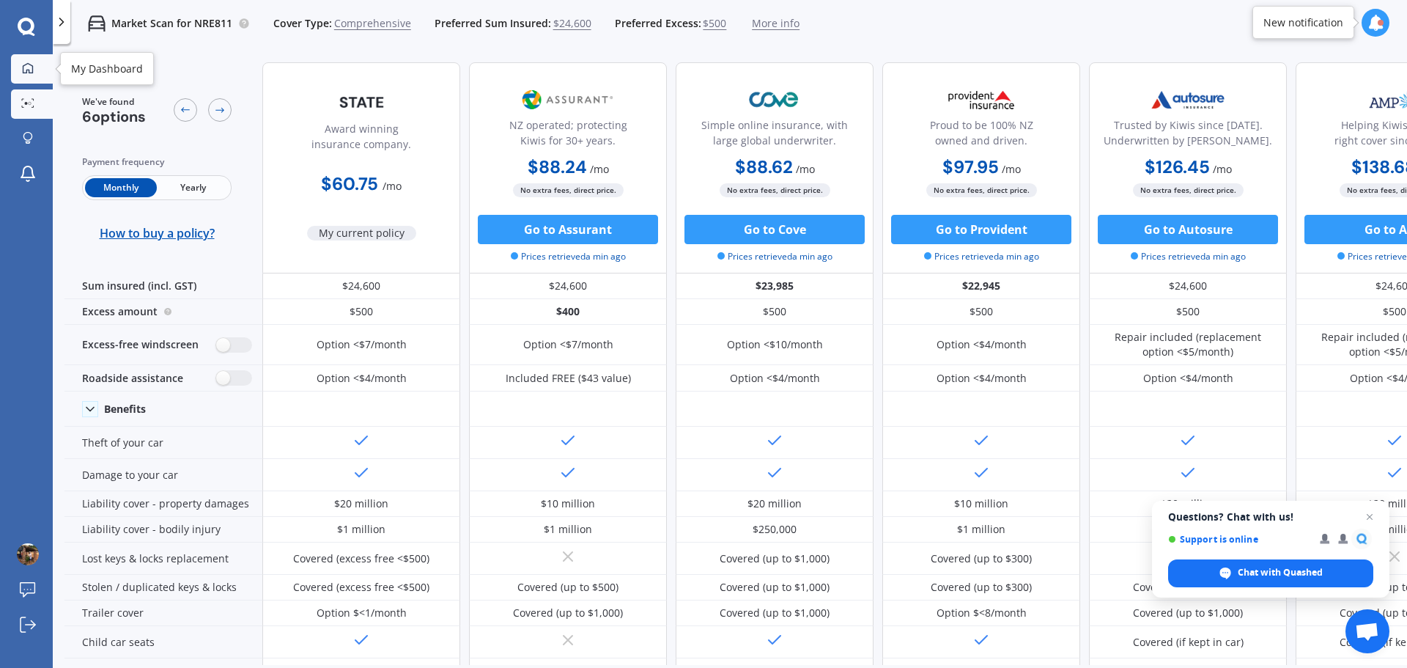
click at [23, 73] on icon at bounding box center [28, 67] width 10 height 10
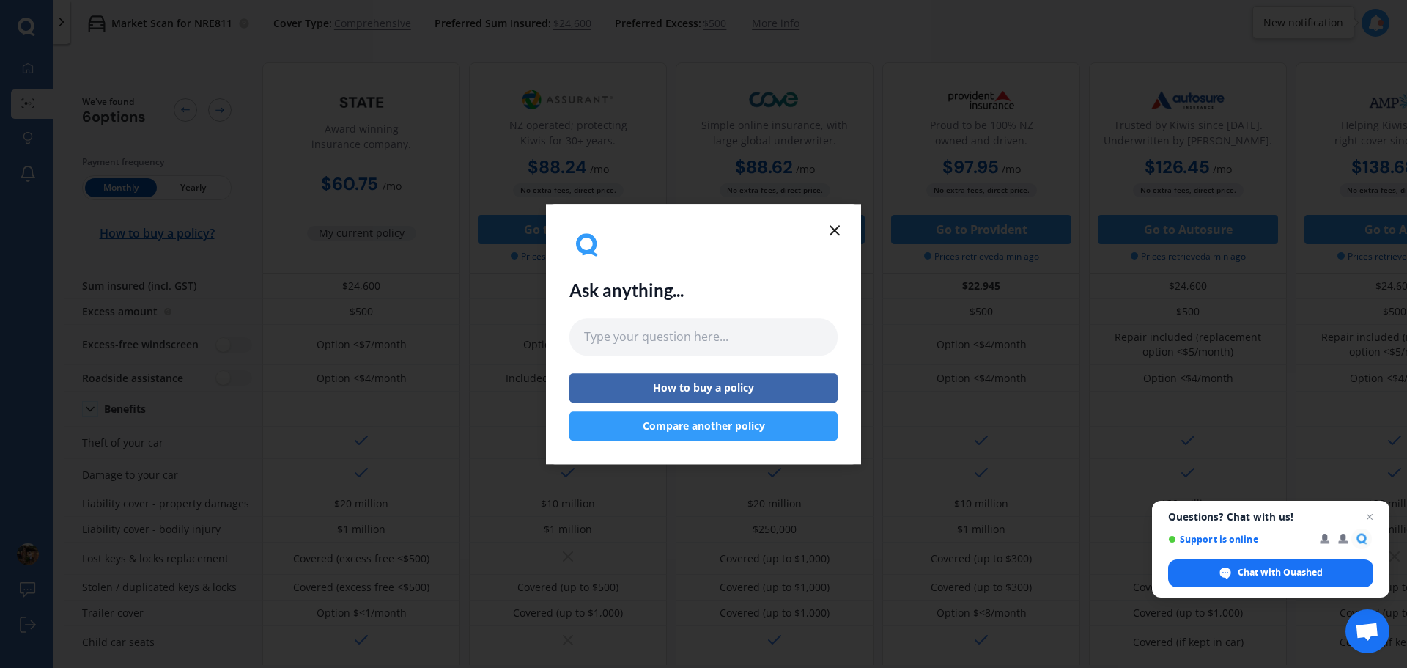
click at [704, 424] on button "Compare another policy" at bounding box center [704, 425] width 268 height 29
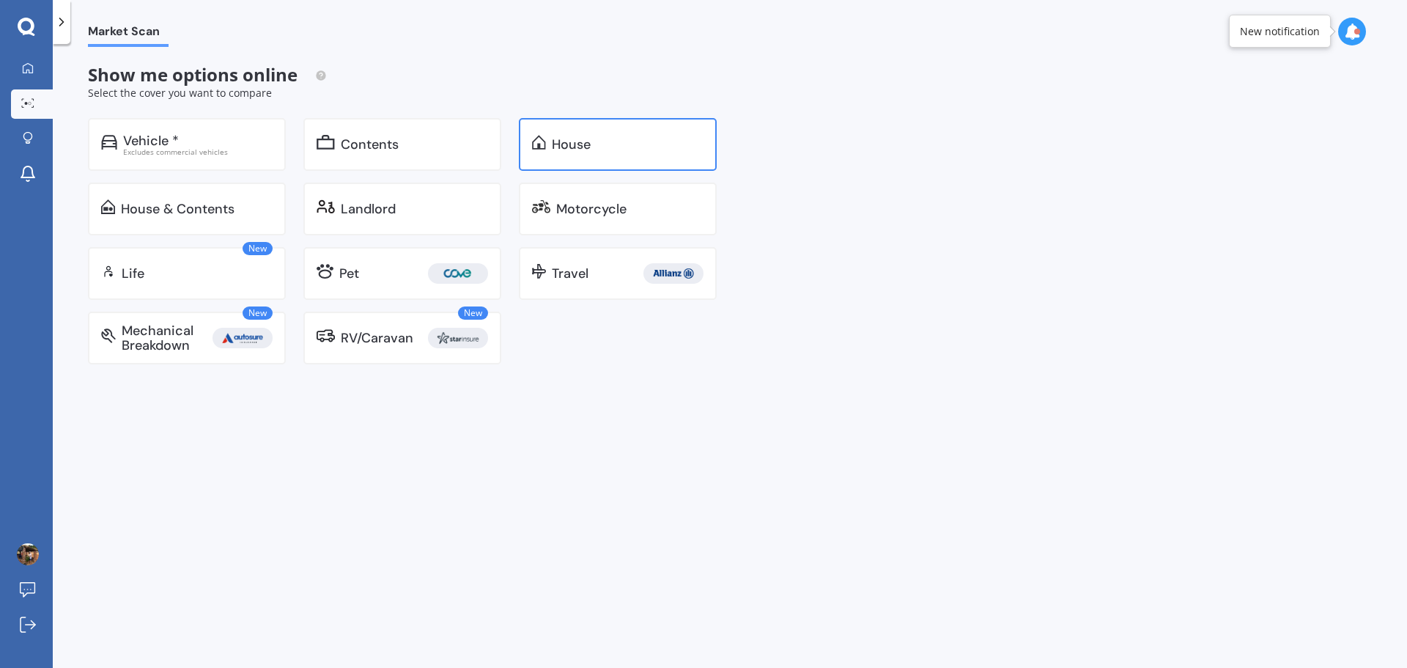
click at [627, 139] on div "House" at bounding box center [628, 144] width 152 height 15
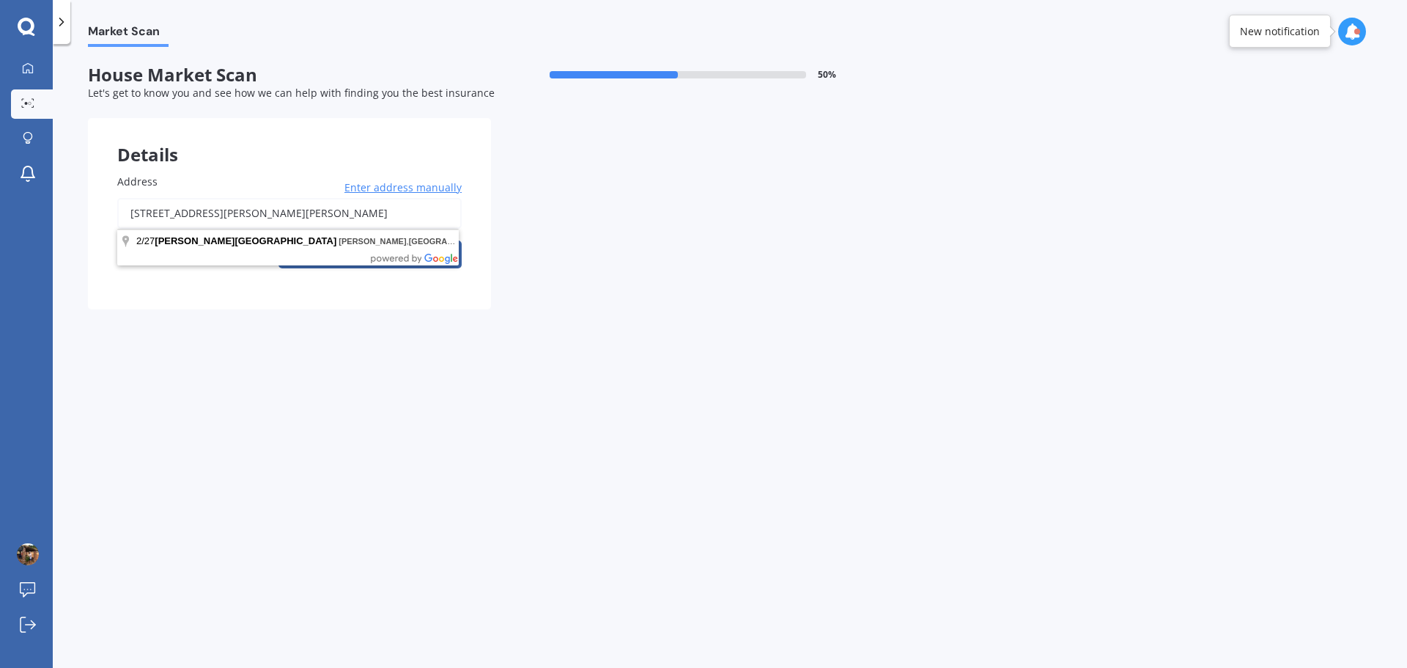
drag, startPoint x: 419, startPoint y: 208, endPoint x: 58, endPoint y: 211, distance: 361.4
click at [58, 211] on div "Market Scan House Market Scan 50 % Let's get to know you and see how we can hel…" at bounding box center [730, 359] width 1355 height 624
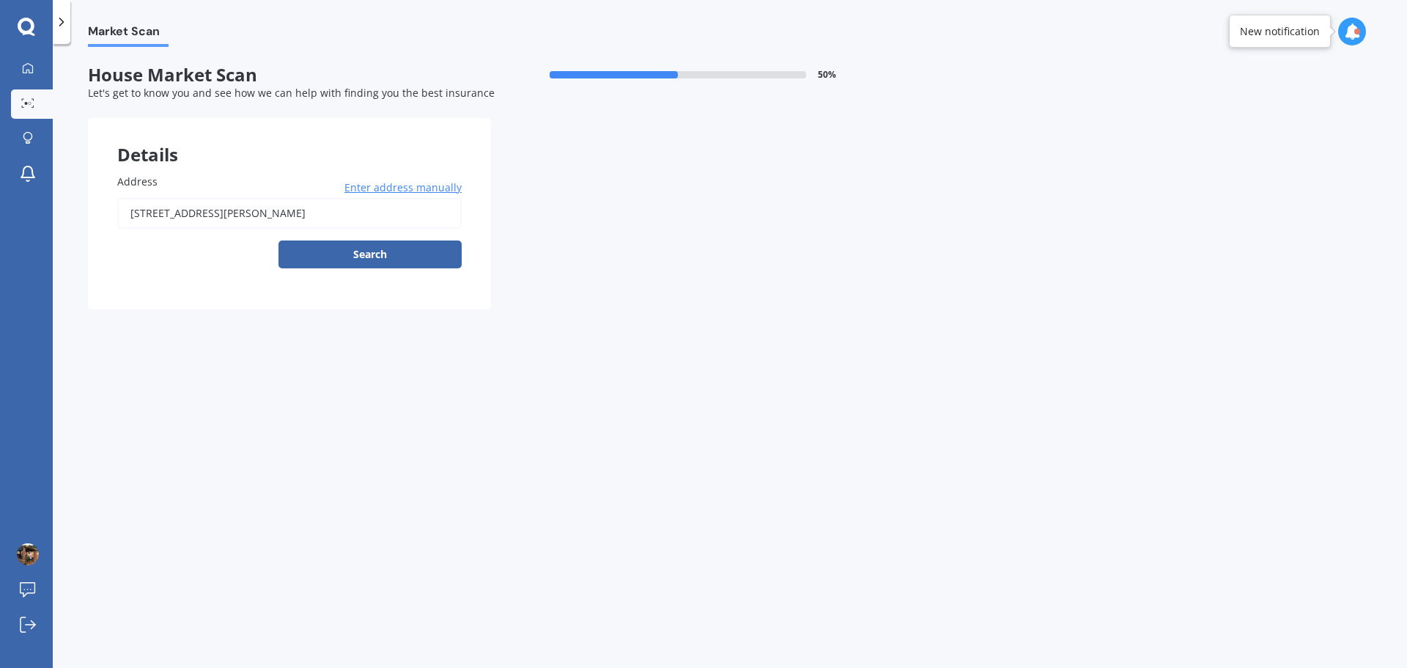
type input "[STREET_ADDRESS][PERSON_NAME]"
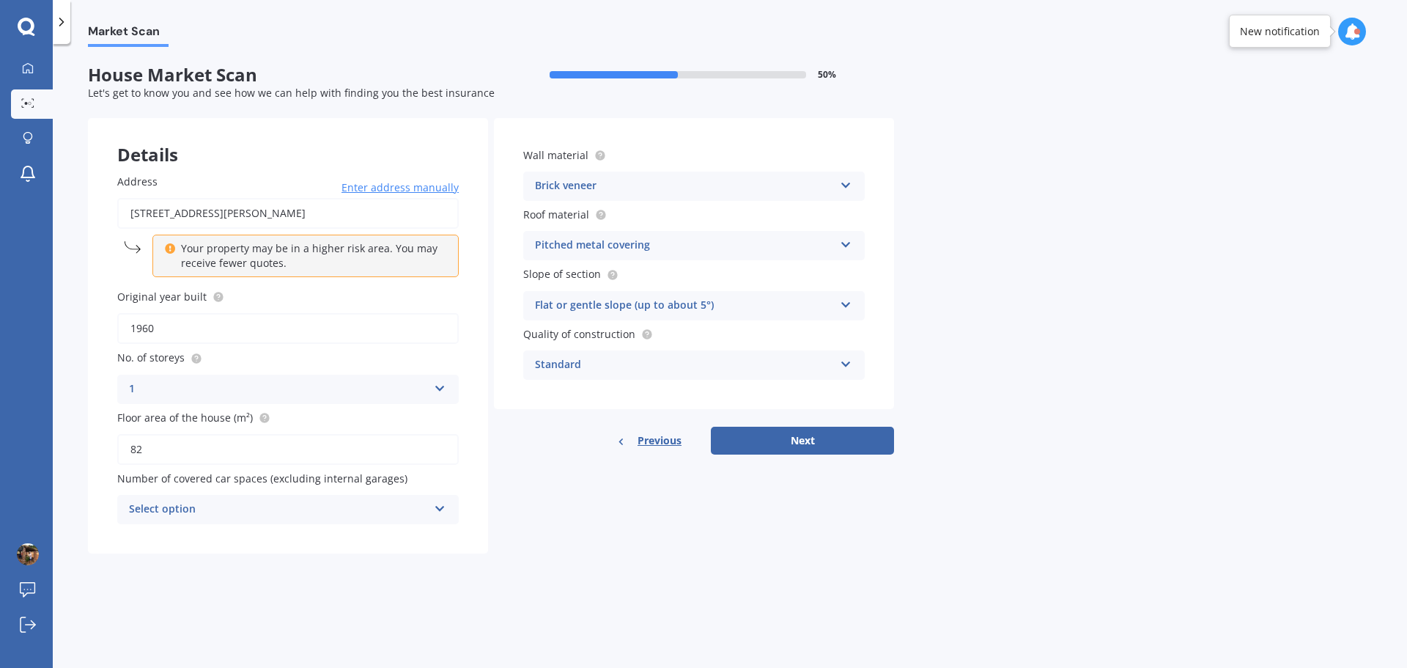
click at [439, 462] on icon at bounding box center [440, 506] width 12 height 10
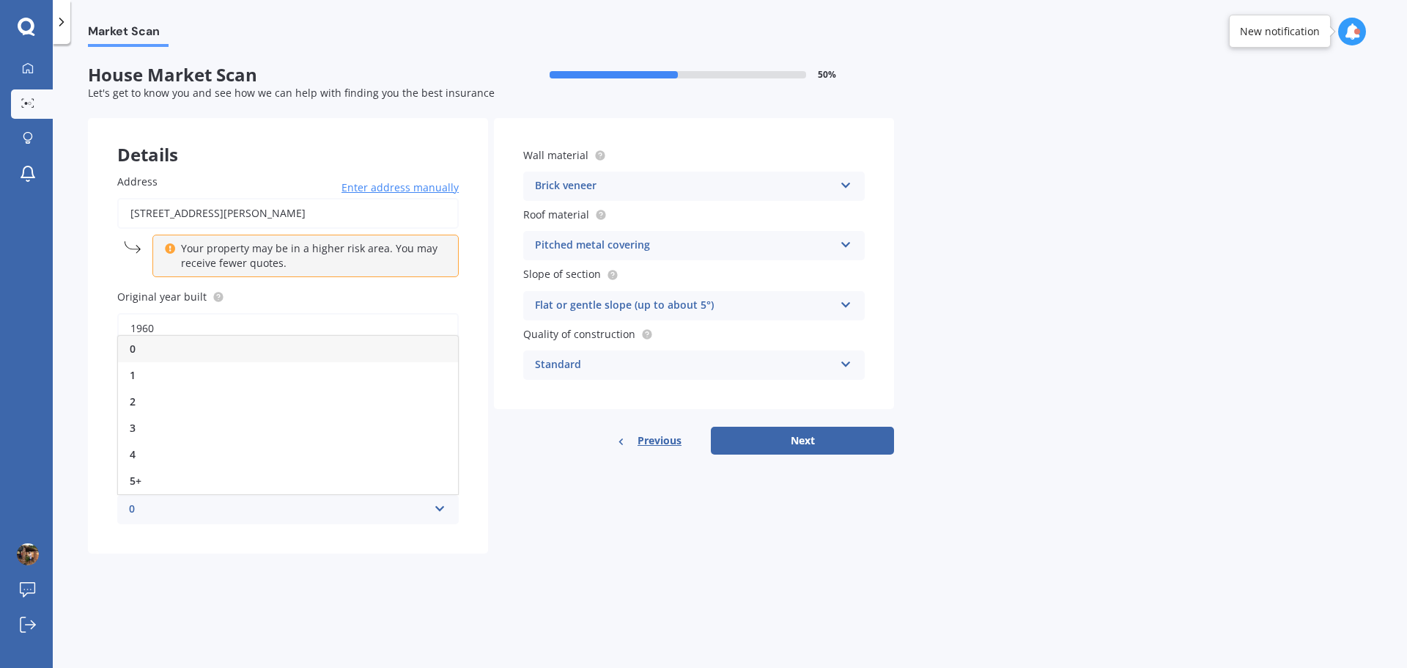
click at [342, 347] on div "0" at bounding box center [288, 349] width 340 height 26
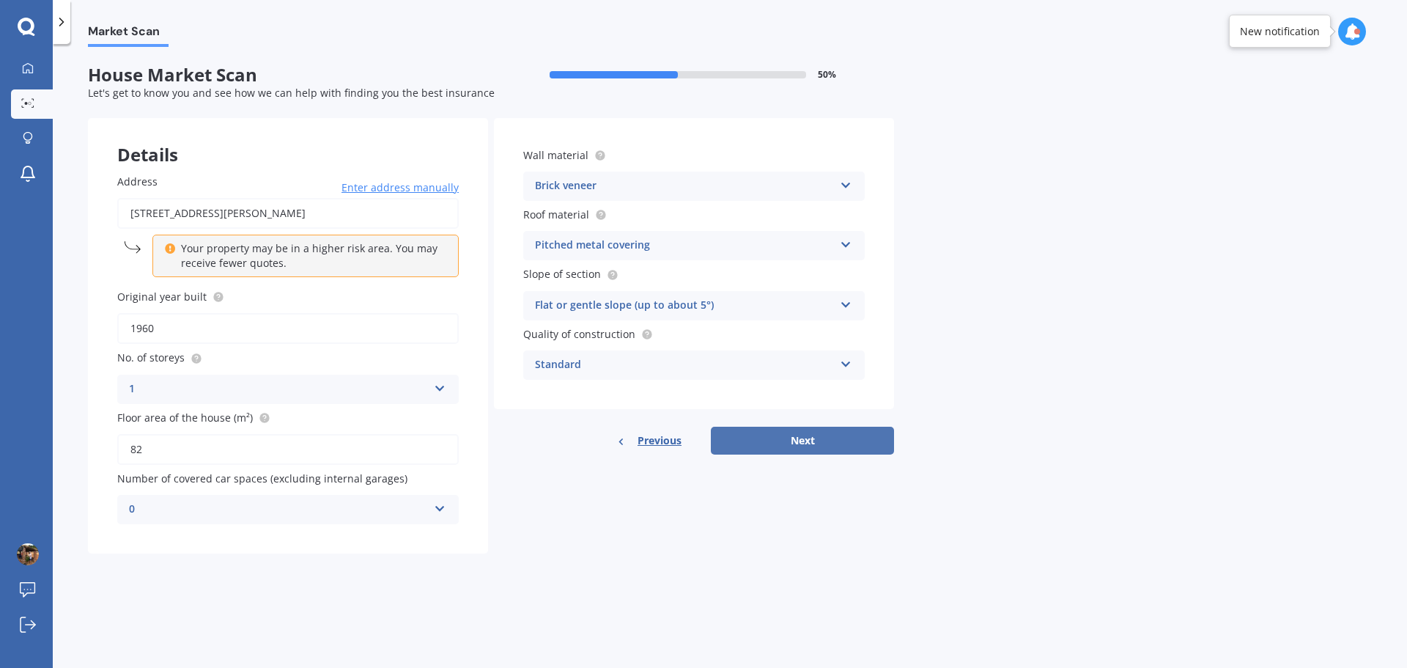
click at [812, 443] on button "Next" at bounding box center [802, 441] width 183 height 28
select select "11"
select select "09"
select select "1977"
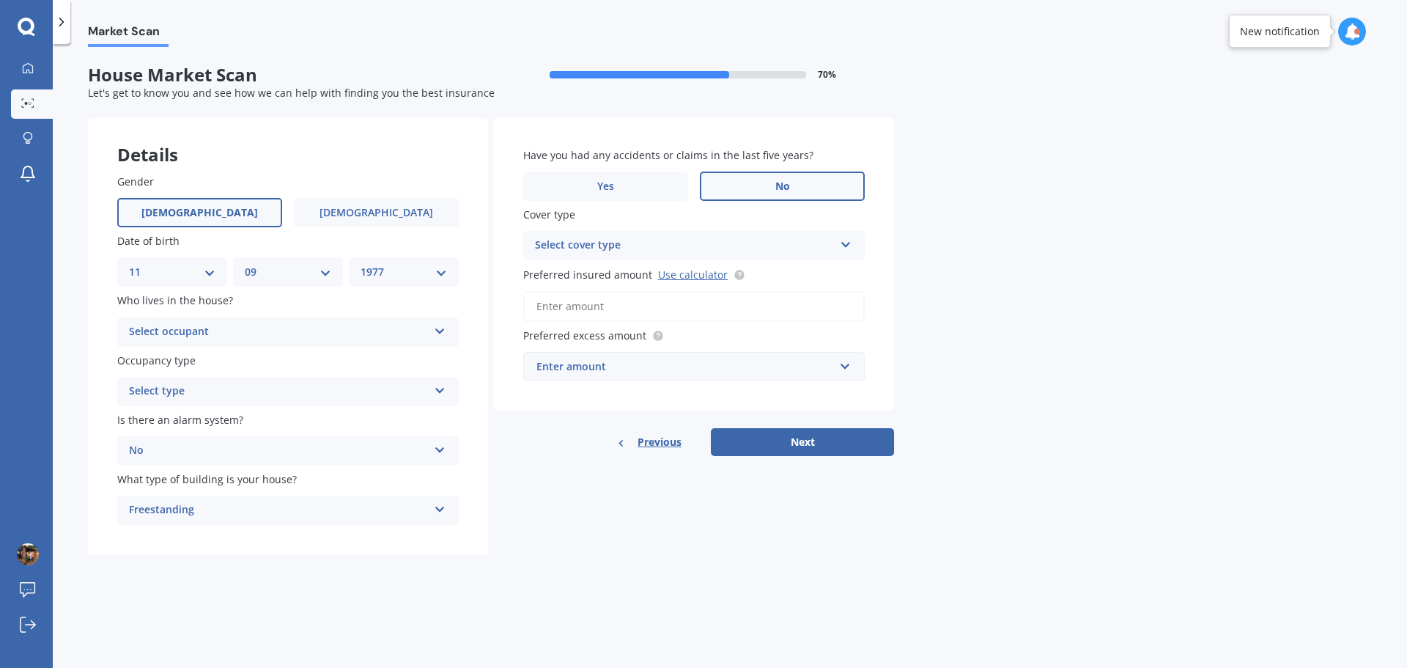
click at [441, 329] on icon at bounding box center [440, 328] width 12 height 10
click at [402, 356] on div "Owner" at bounding box center [288, 360] width 340 height 26
click at [441, 383] on icon at bounding box center [440, 388] width 12 height 10
click at [389, 412] on div "Permanent" at bounding box center [288, 420] width 340 height 26
click at [439, 445] on icon at bounding box center [440, 447] width 12 height 10
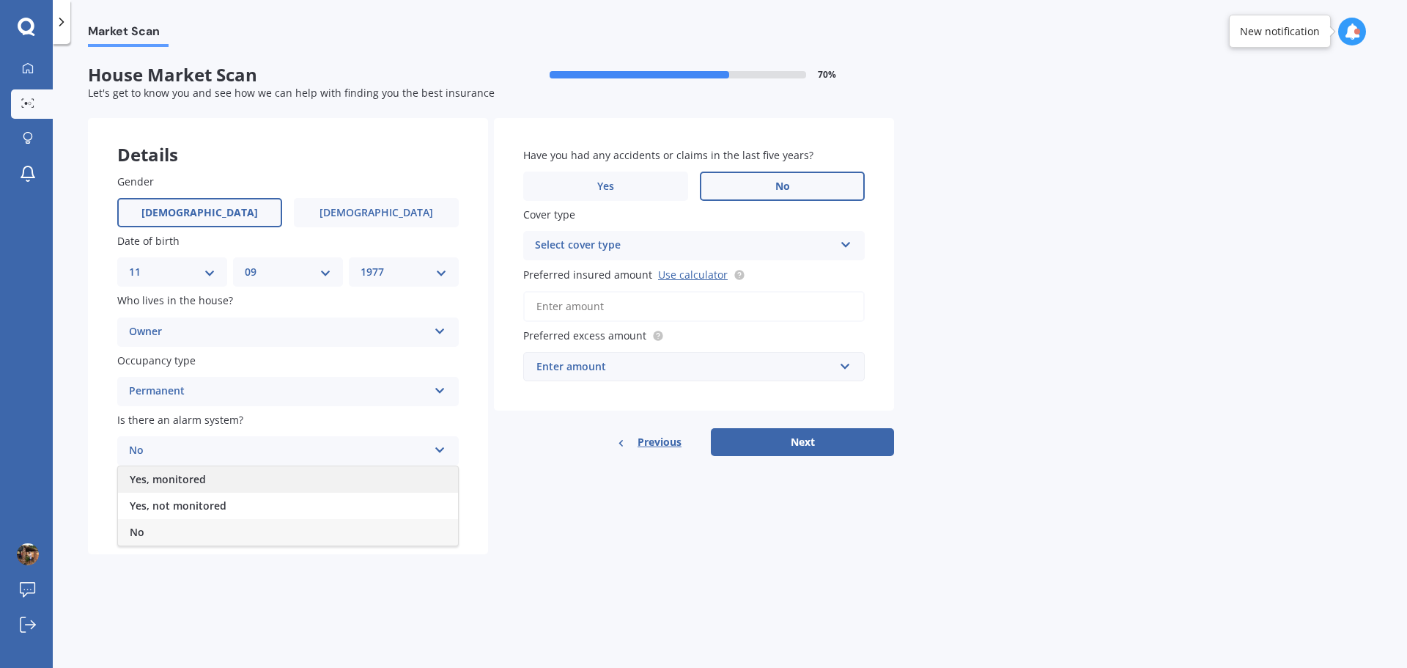
click at [398, 462] on div "Yes, monitored" at bounding box center [288, 479] width 340 height 26
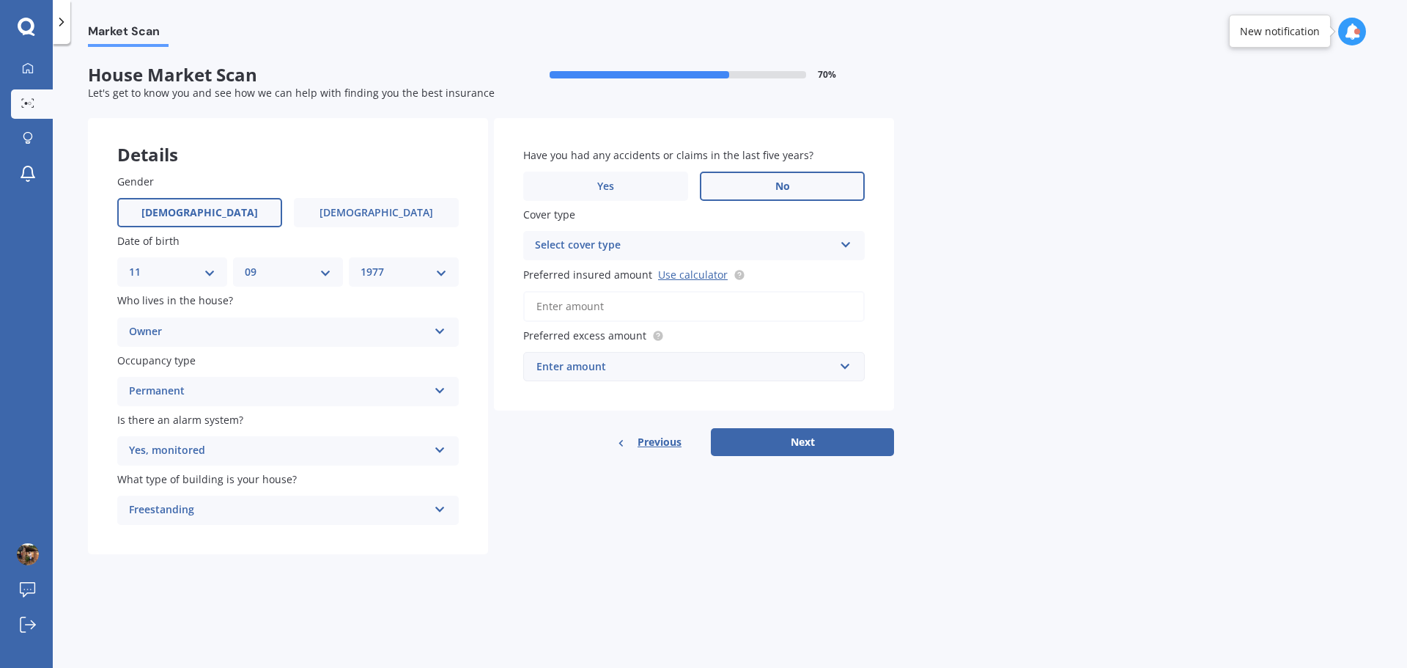
click at [443, 462] on div "Freestanding Freestanding Multi-unit (in a block of 6 or less) Multi-unit (in a…" at bounding box center [288, 510] width 342 height 29
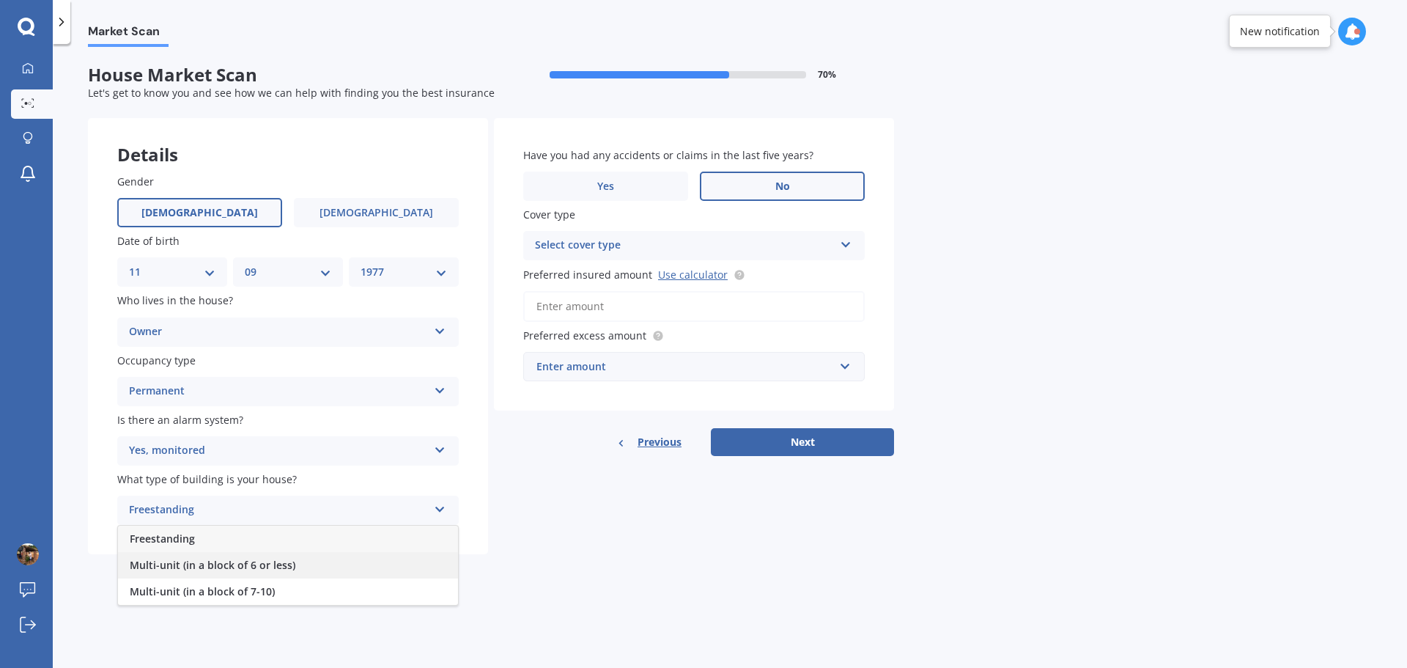
click at [419, 462] on div "Multi-unit (in a block of 6 or less)" at bounding box center [288, 565] width 340 height 26
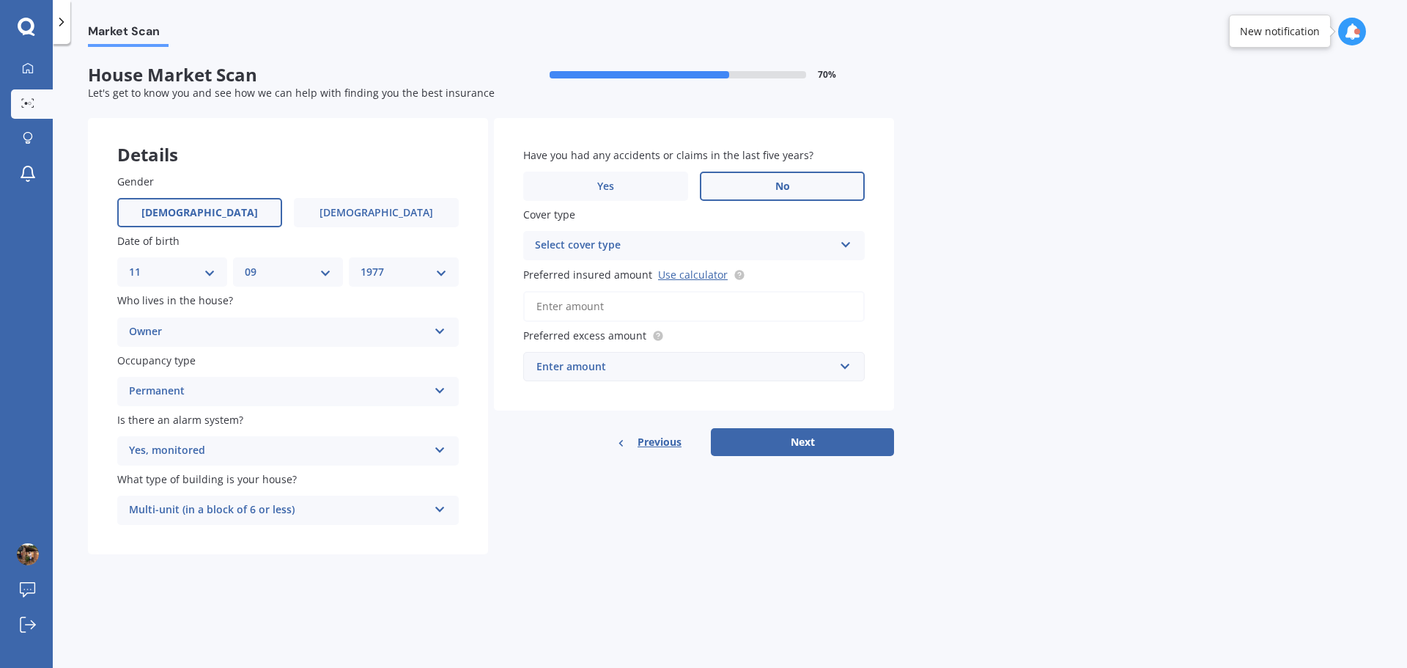
click at [848, 241] on icon at bounding box center [846, 242] width 12 height 10
click at [760, 246] on div "High" at bounding box center [684, 246] width 299 height 18
click at [847, 240] on icon at bounding box center [845, 243] width 12 height 10
click at [809, 279] on div "High" at bounding box center [694, 273] width 339 height 26
click at [790, 314] on input "Preferred insured amount Use calculator" at bounding box center [694, 306] width 342 height 31
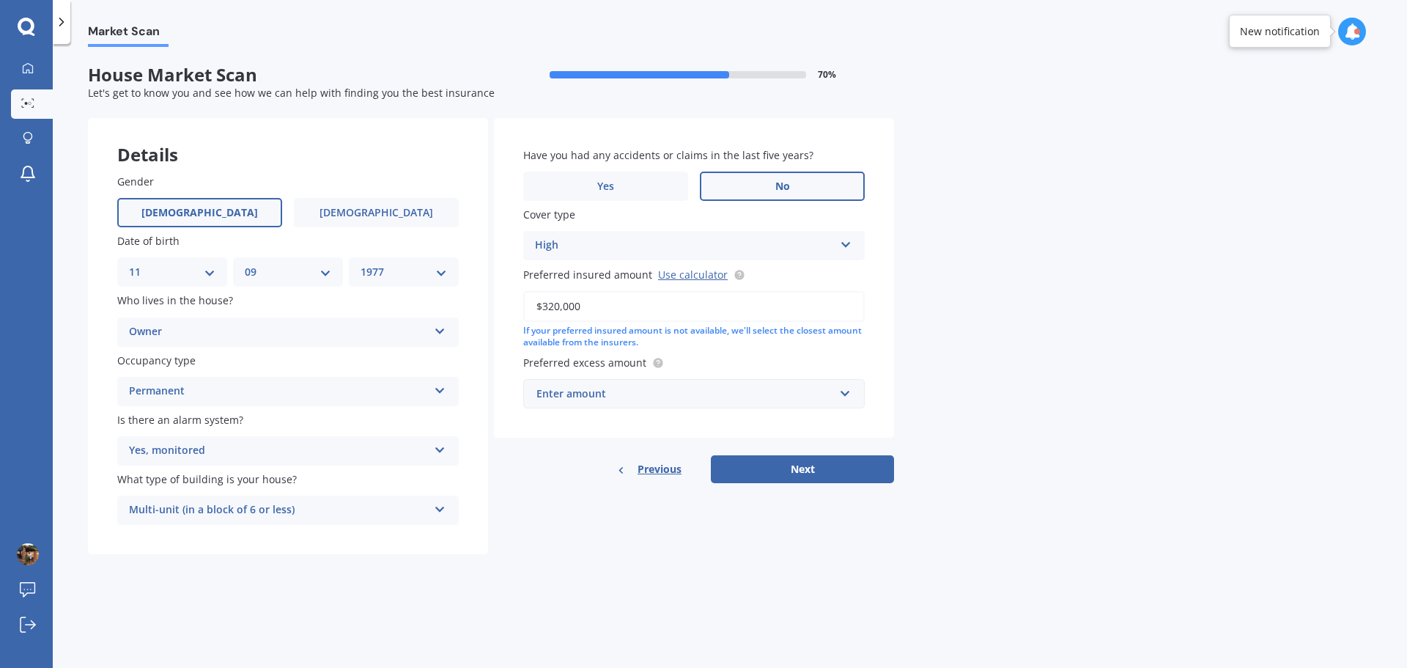
type input "$320,000"
click at [938, 322] on div "Market Scan House Market Scan 70 % Let's get to know you and see how we can hel…" at bounding box center [730, 359] width 1355 height 624
click at [845, 397] on input "text" at bounding box center [689, 394] width 328 height 28
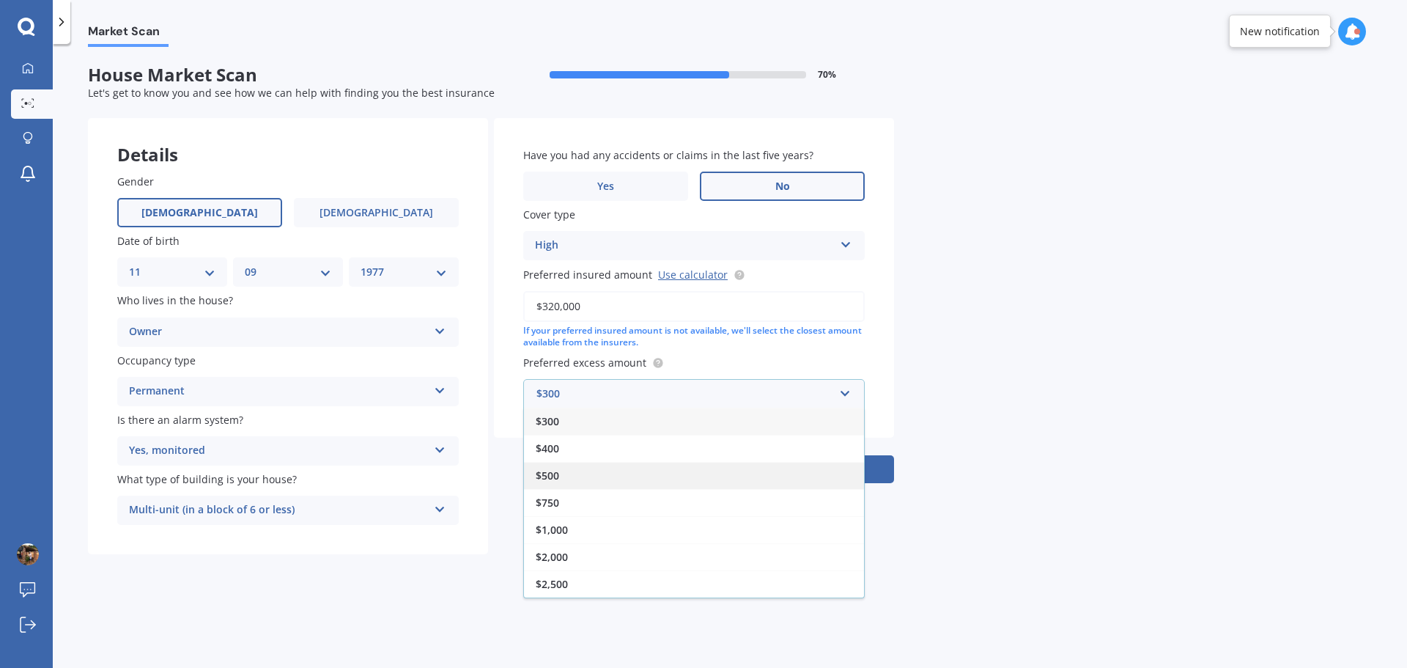
click at [703, 462] on div "$500" at bounding box center [694, 475] width 340 height 27
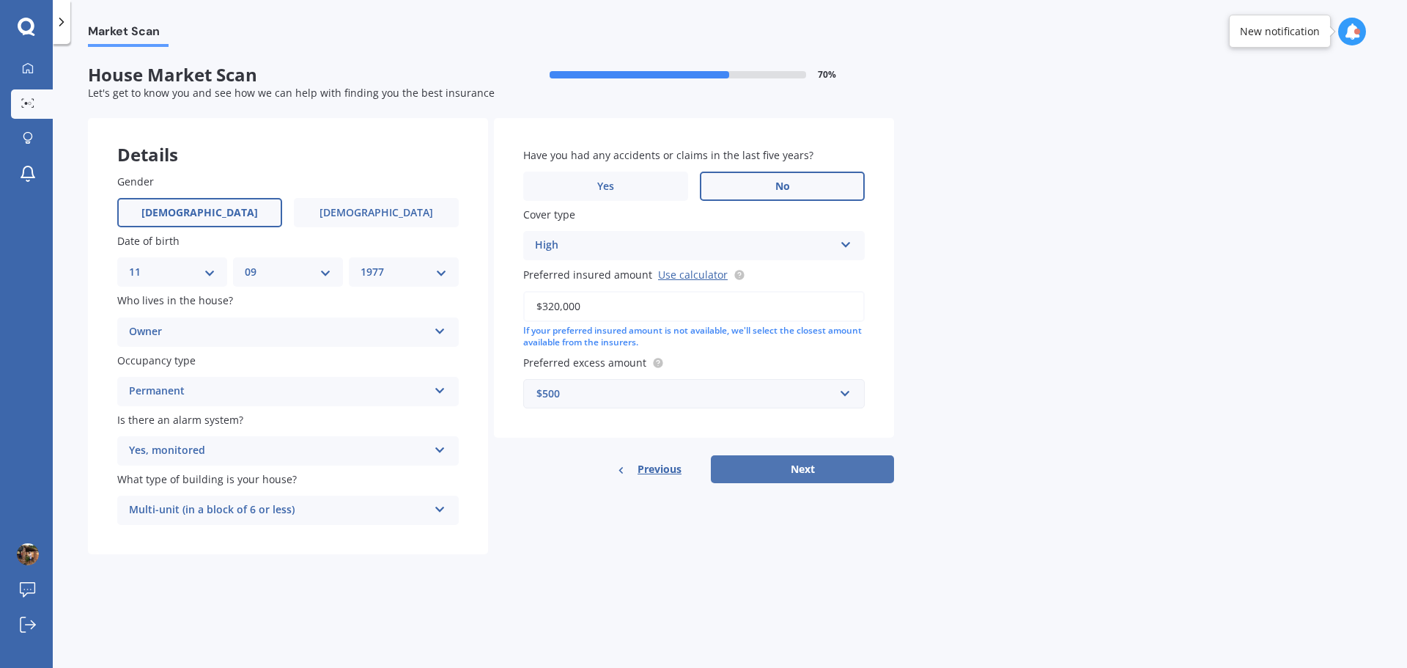
click at [800, 462] on button "Next" at bounding box center [802, 469] width 183 height 28
select select "11"
select select "09"
select select "1977"
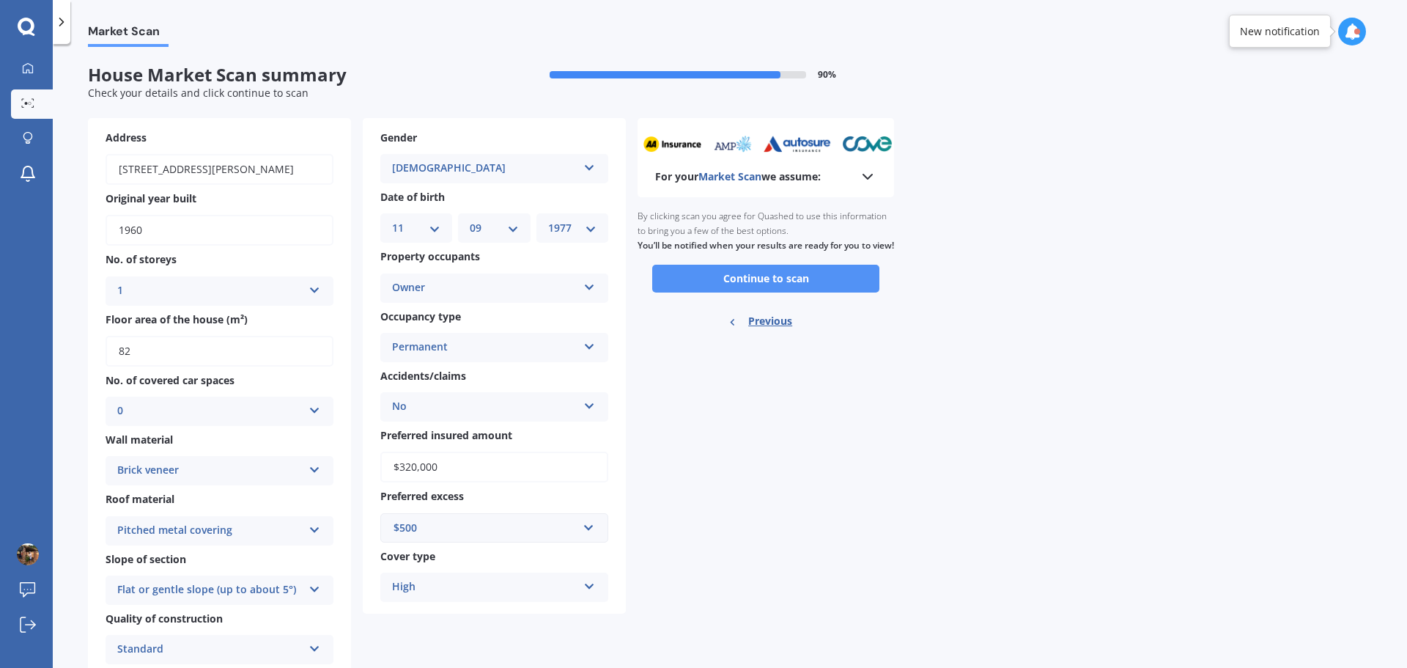
click at [784, 292] on button "Continue to scan" at bounding box center [765, 279] width 227 height 28
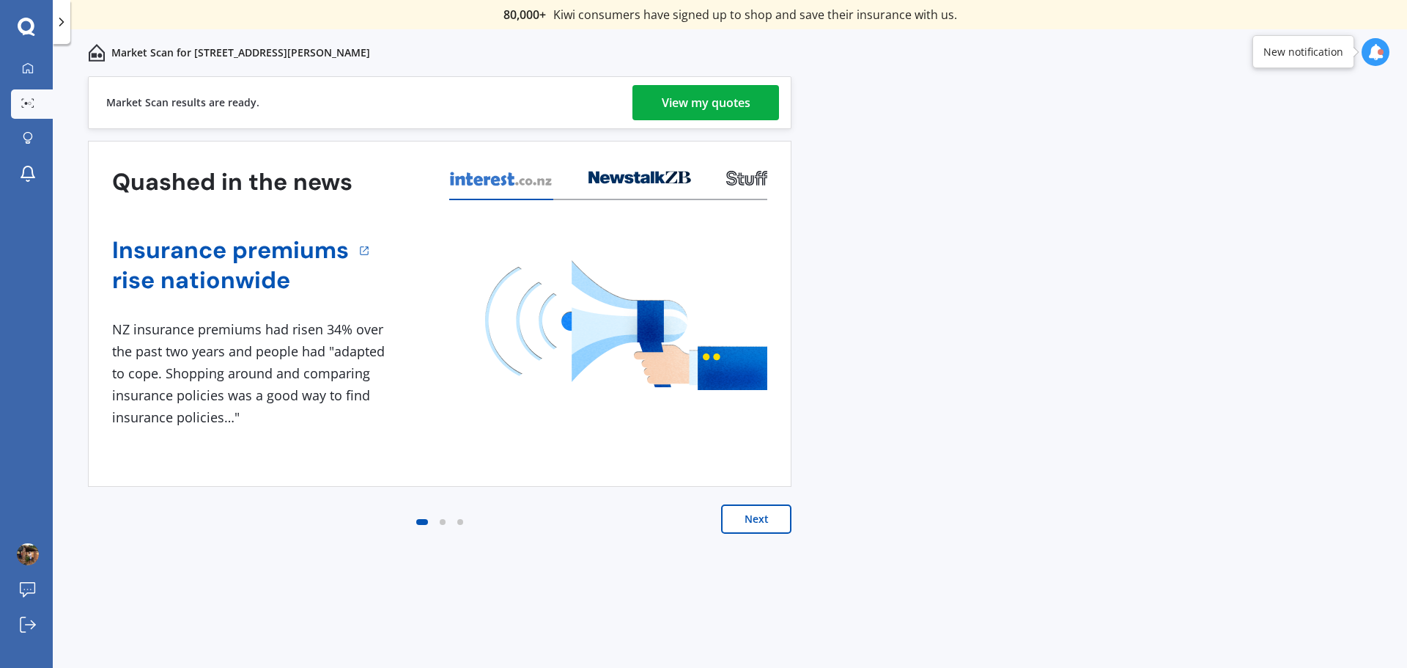
click at [685, 99] on div "View my quotes" at bounding box center [706, 102] width 89 height 35
